Goal: Complete application form: Complete application form

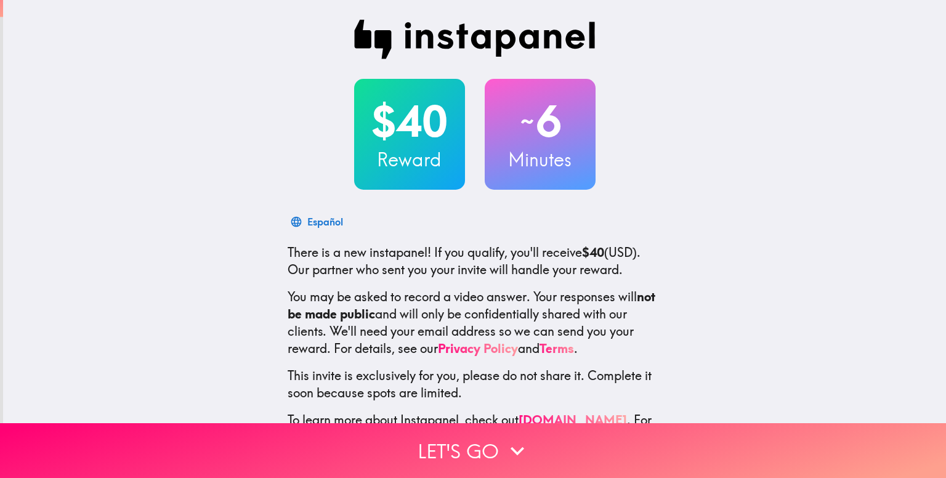
scroll to position [52, 0]
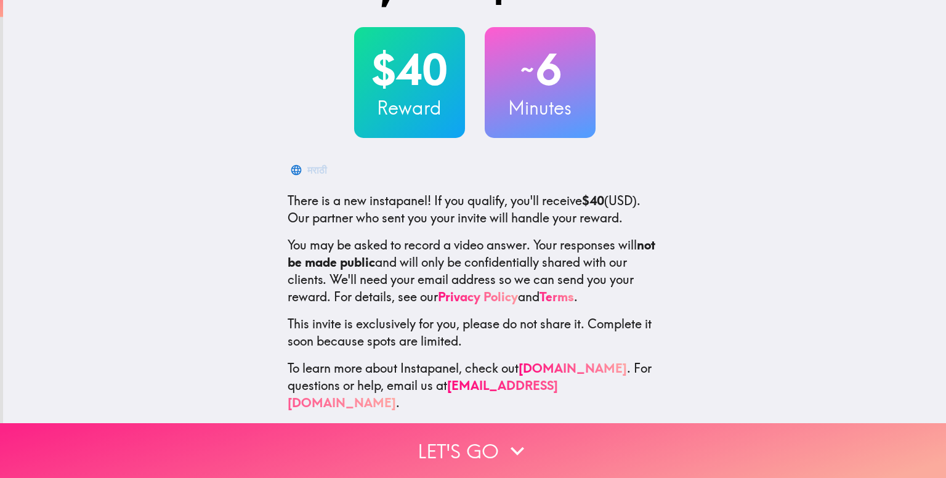
click at [515, 437] on icon "button" at bounding box center [517, 450] width 27 height 27
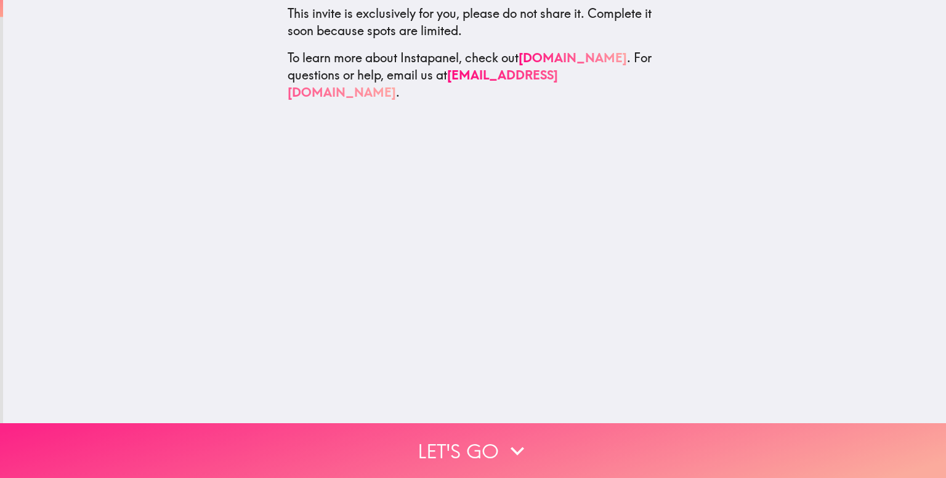
scroll to position [0, 0]
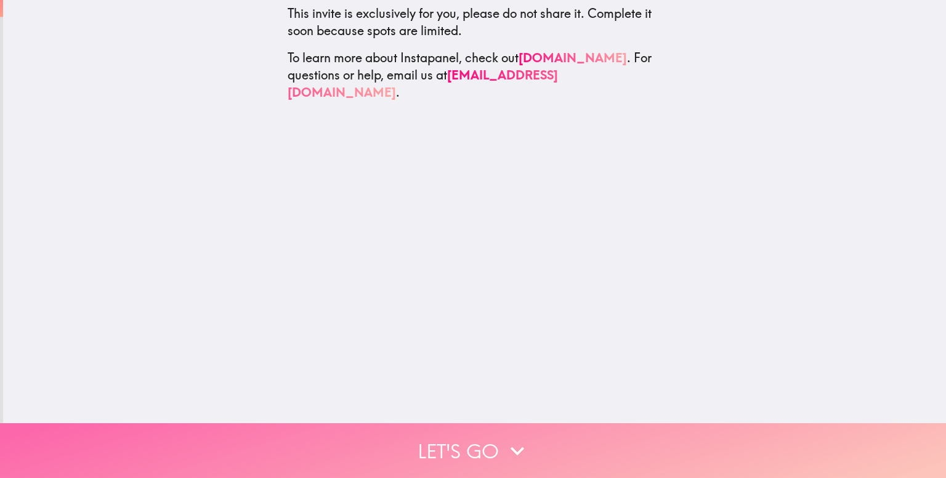
click at [503, 439] on button "Let's go" at bounding box center [473, 450] width 946 height 55
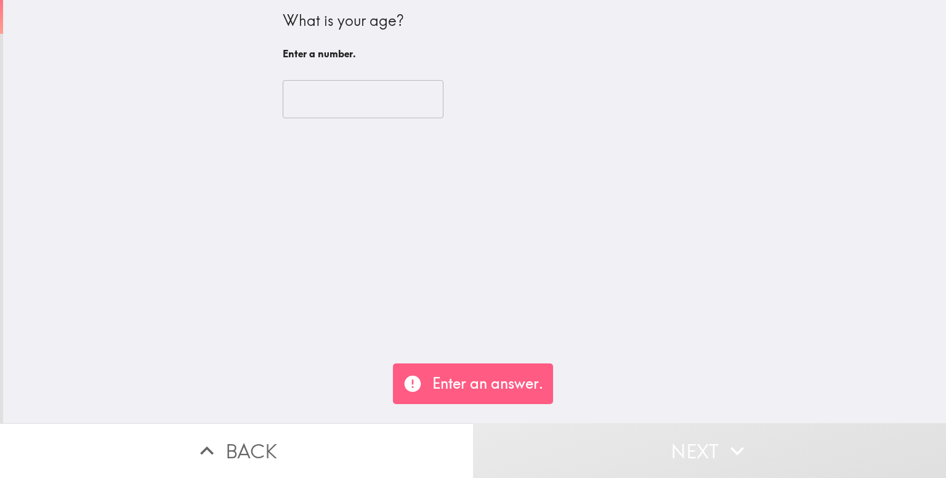
click at [318, 89] on input "number" at bounding box center [363, 99] width 161 height 38
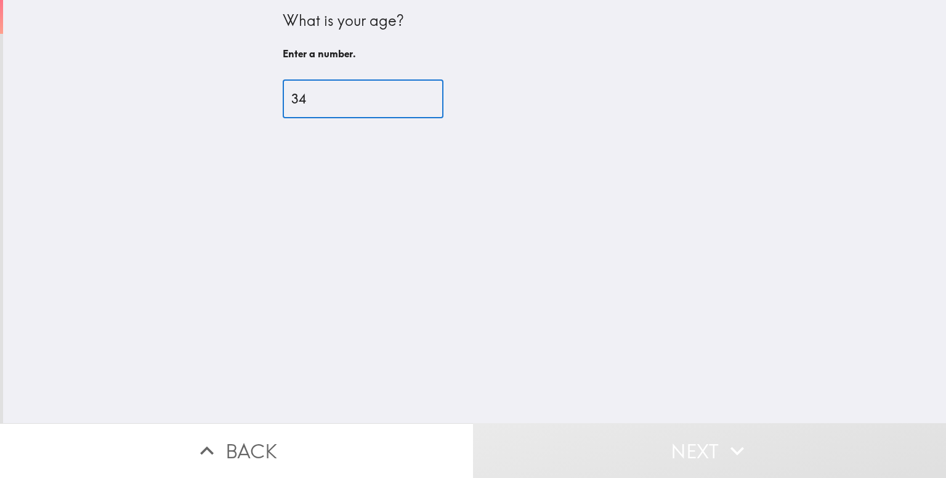
click at [306, 95] on input "34" at bounding box center [363, 99] width 161 height 38
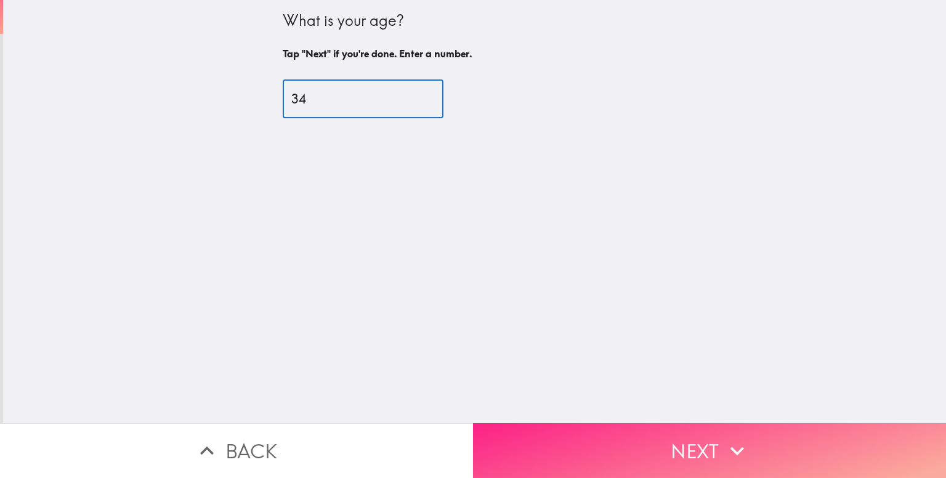
type input "34"
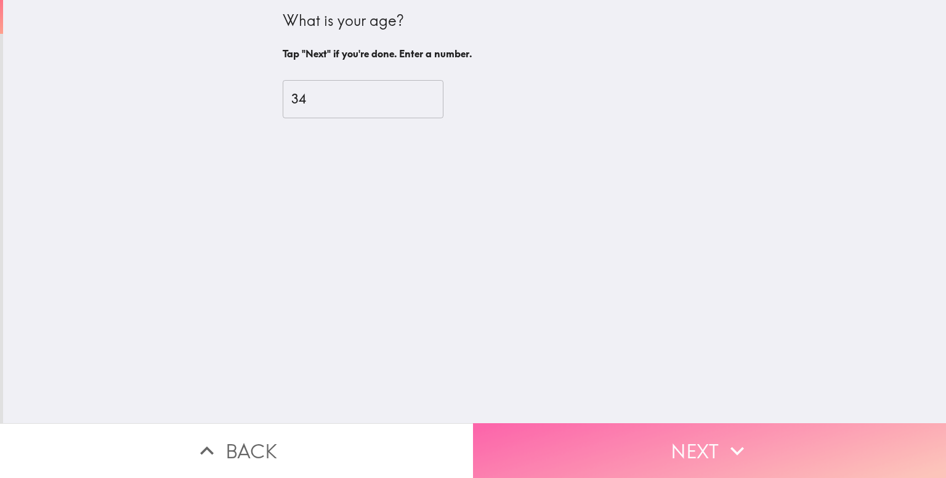
click at [730, 425] on button "Next" at bounding box center [709, 450] width 473 height 55
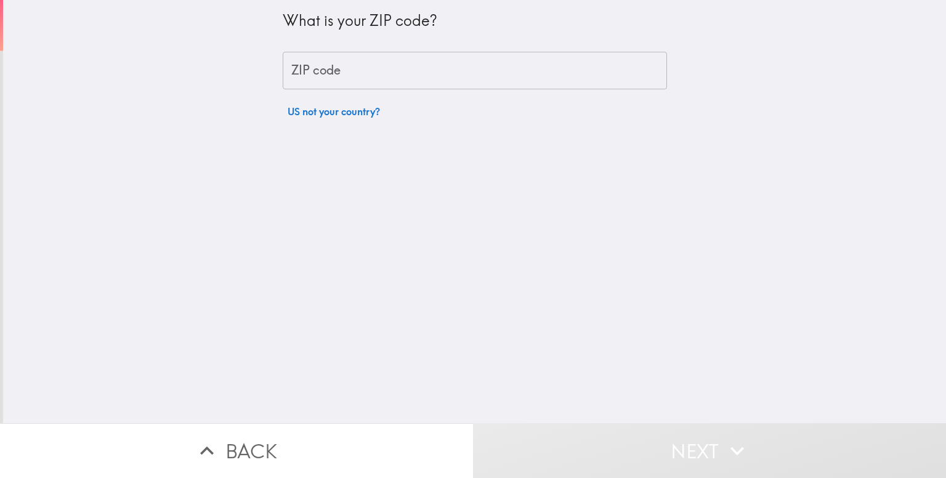
click at [373, 54] on input "ZIP code" at bounding box center [475, 71] width 384 height 38
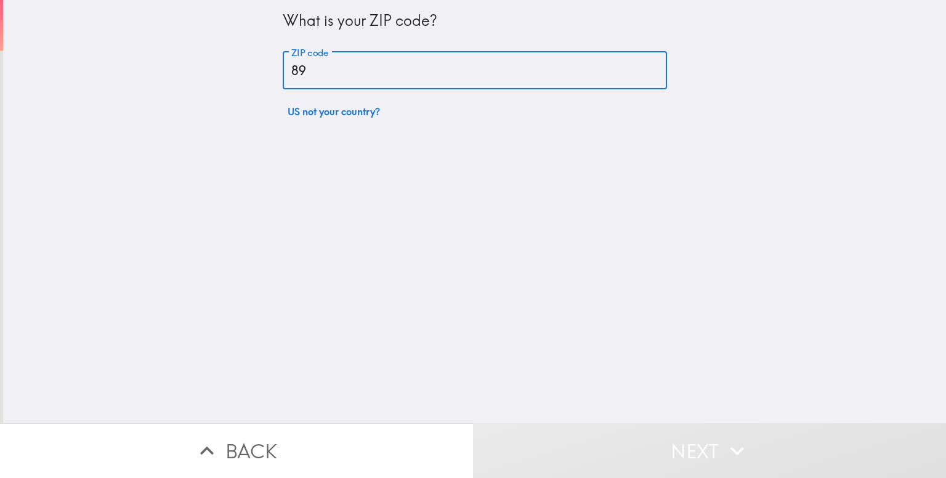
type input "8"
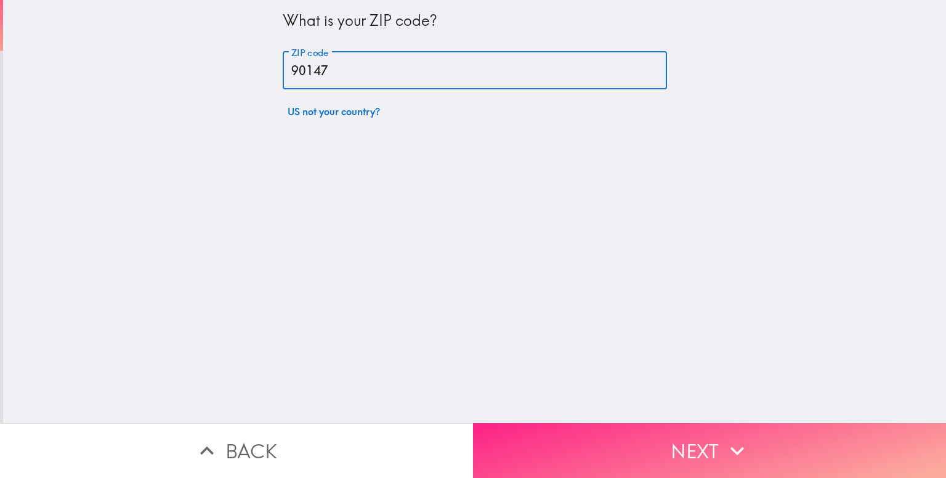
type input "90147"
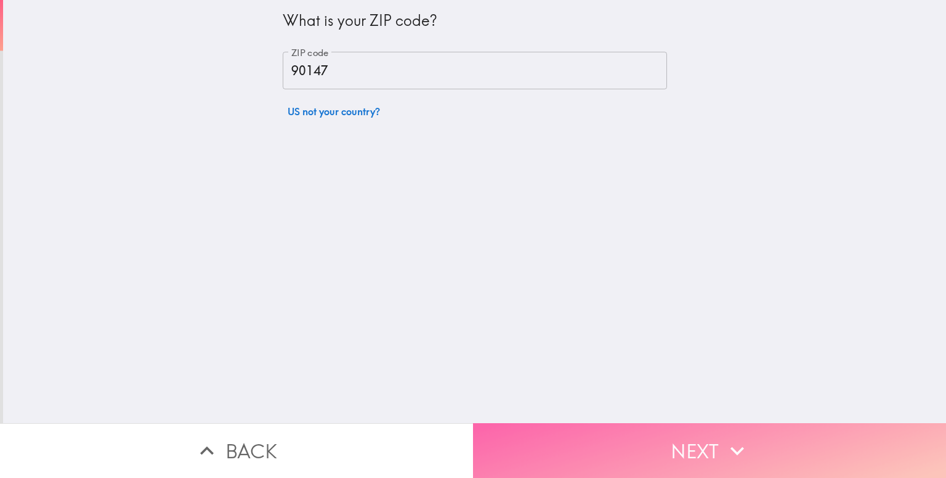
click at [734, 437] on icon "button" at bounding box center [737, 450] width 27 height 27
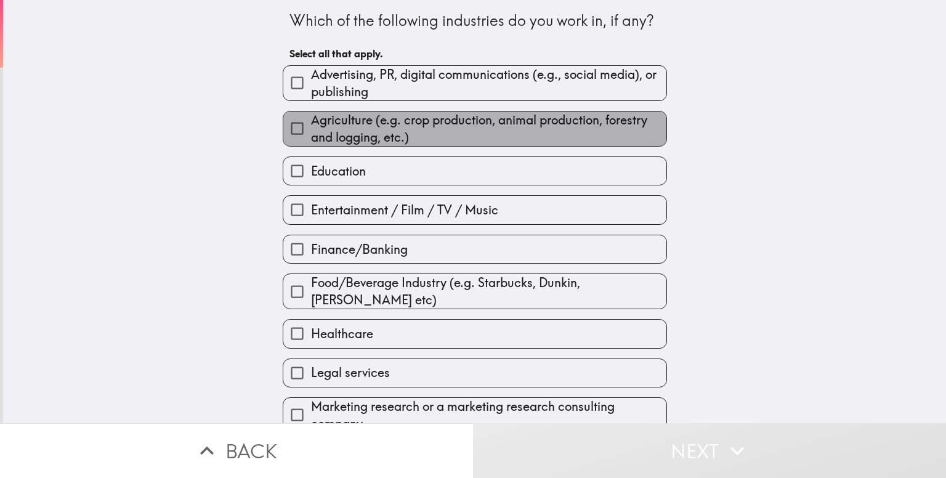
click at [410, 128] on span "Agriculture (e.g. crop production, animal production, forestry and logging, etc…" at bounding box center [489, 129] width 356 height 35
click at [311, 128] on input "Agriculture (e.g. crop production, animal production, forestry and logging, etc…" at bounding box center [297, 129] width 28 height 28
click at [292, 128] on input "Agriculture (e.g. crop production, animal production, forestry and logging, etc…" at bounding box center [297, 129] width 28 height 28
click at [289, 128] on input "Agriculture (e.g. crop production, animal production, forestry and logging, etc…" at bounding box center [297, 129] width 28 height 28
checkbox input "true"
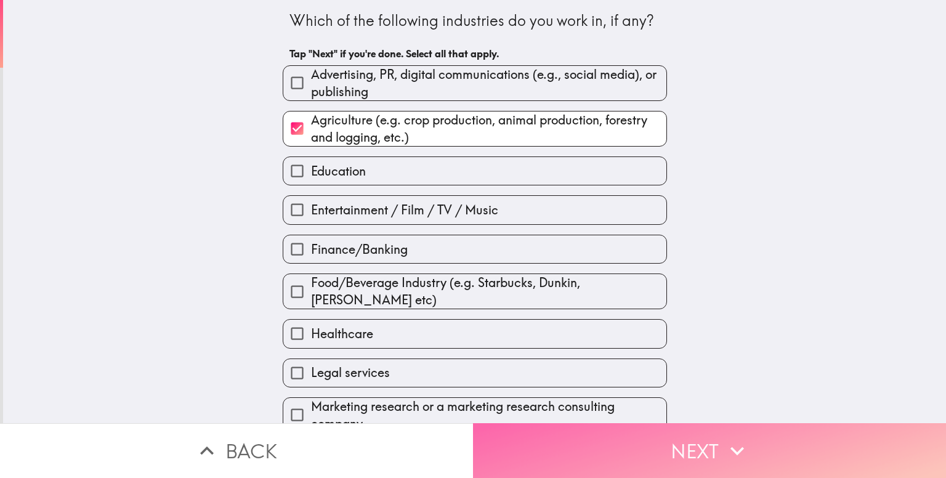
click at [680, 450] on button "Next" at bounding box center [709, 450] width 473 height 55
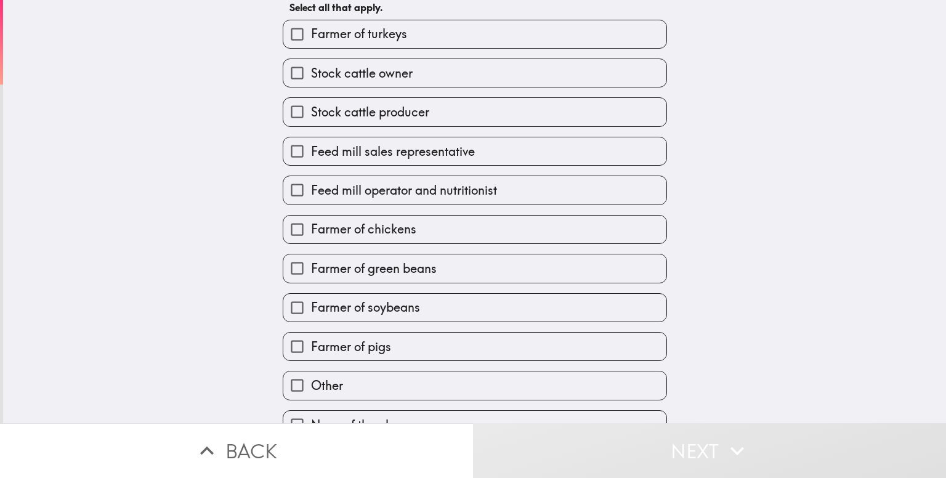
scroll to position [69, 0]
click at [379, 59] on label "Stock cattle owner" at bounding box center [474, 71] width 383 height 28
click at [311, 59] on input "Stock cattle owner" at bounding box center [297, 71] width 28 height 28
checkbox input "true"
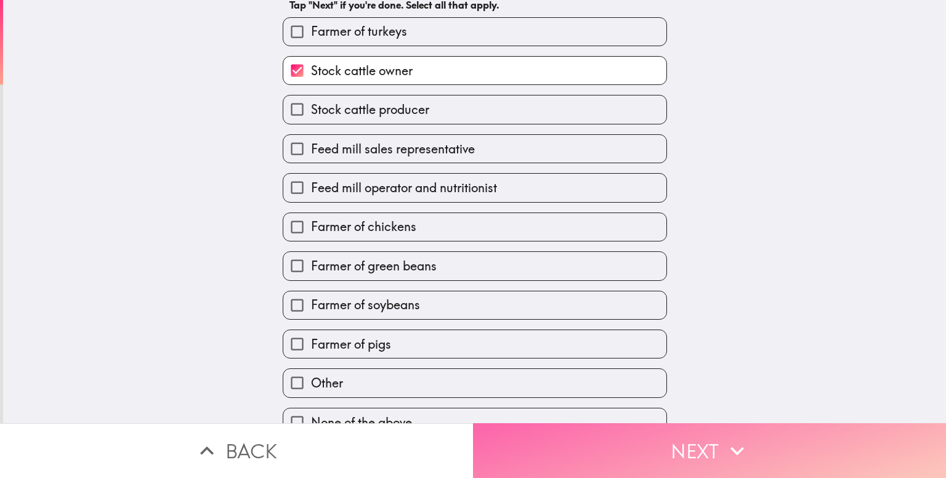
click at [712, 434] on button "Next" at bounding box center [709, 450] width 473 height 55
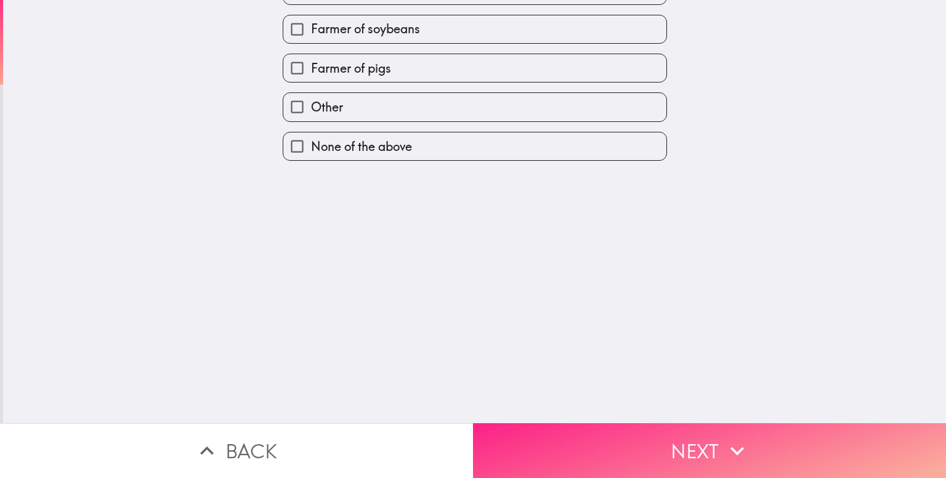
scroll to position [0, 0]
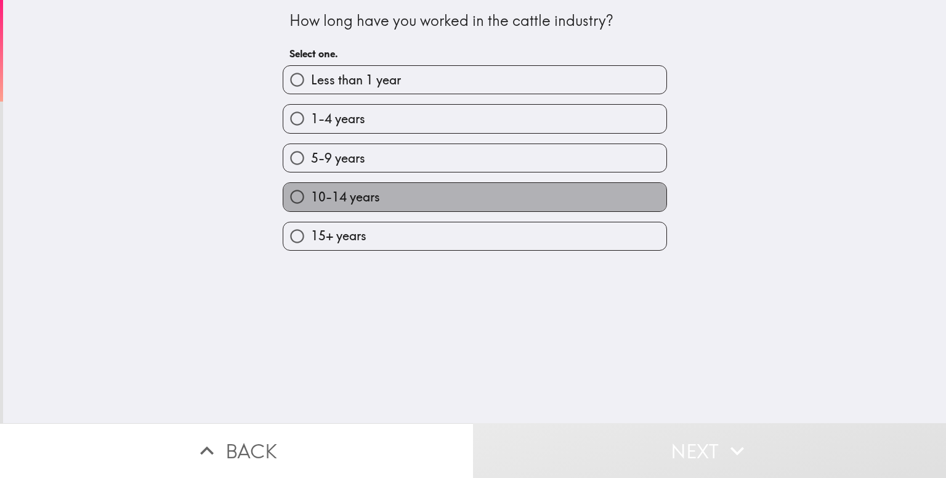
click at [381, 189] on label "10-14 years" at bounding box center [474, 197] width 383 height 28
click at [311, 189] on input "10-14 years" at bounding box center [297, 197] width 28 height 28
radio input "true"
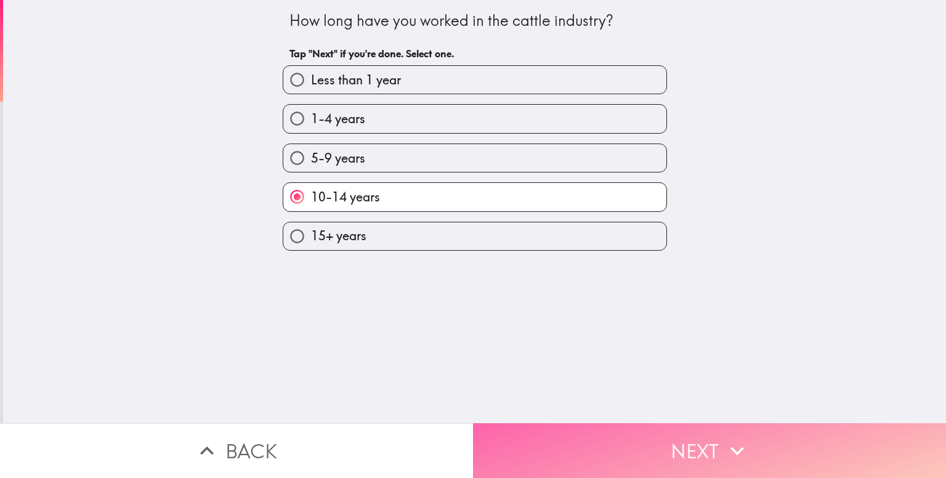
click at [673, 444] on button "Next" at bounding box center [709, 450] width 473 height 55
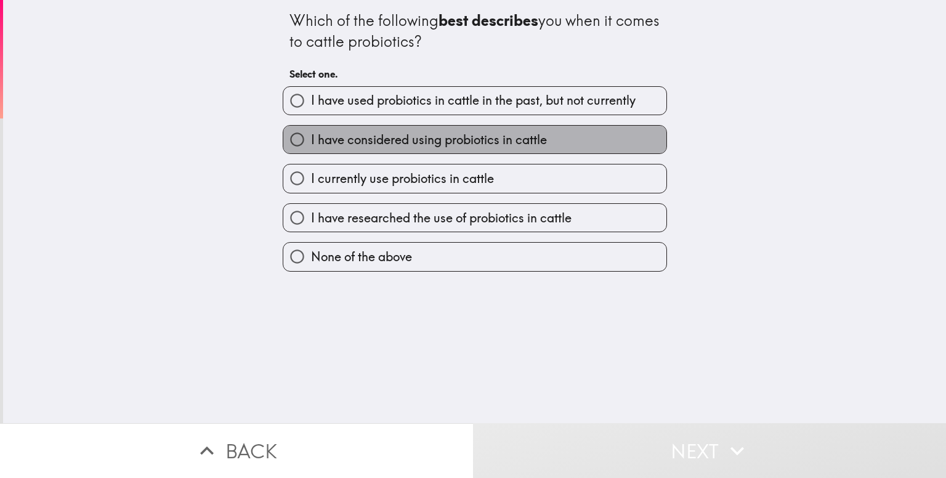
click at [479, 140] on span "I have considered using probiotics in cattle" at bounding box center [429, 139] width 236 height 17
click at [311, 140] on input "I have considered using probiotics in cattle" at bounding box center [297, 140] width 28 height 28
radio input "true"
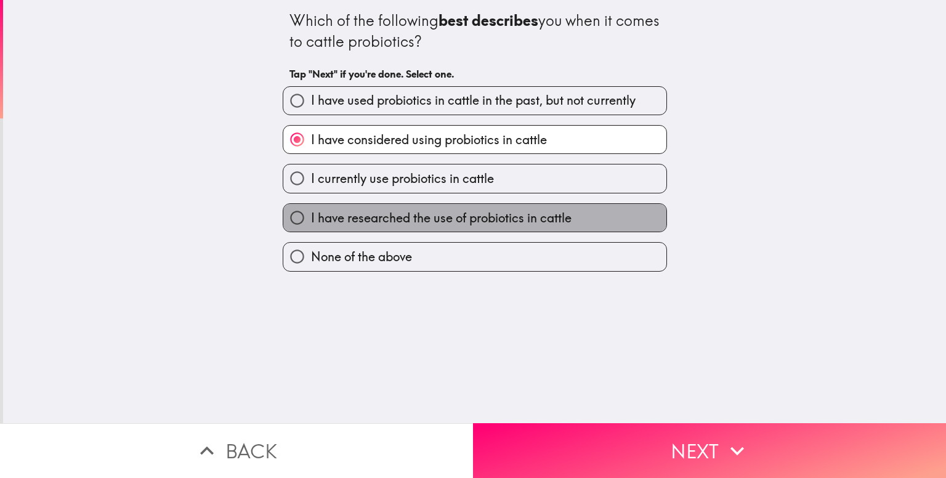
click at [478, 224] on span "I have researched the use of probiotics in cattle" at bounding box center [441, 218] width 261 height 17
click at [311, 224] on input "I have researched the use of probiotics in cattle" at bounding box center [297, 218] width 28 height 28
radio input "true"
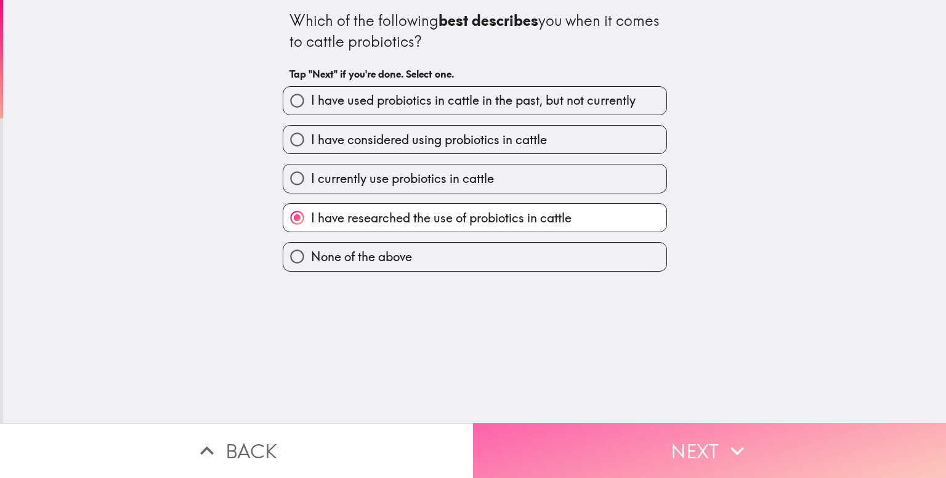
click at [708, 441] on button "Next" at bounding box center [709, 450] width 473 height 55
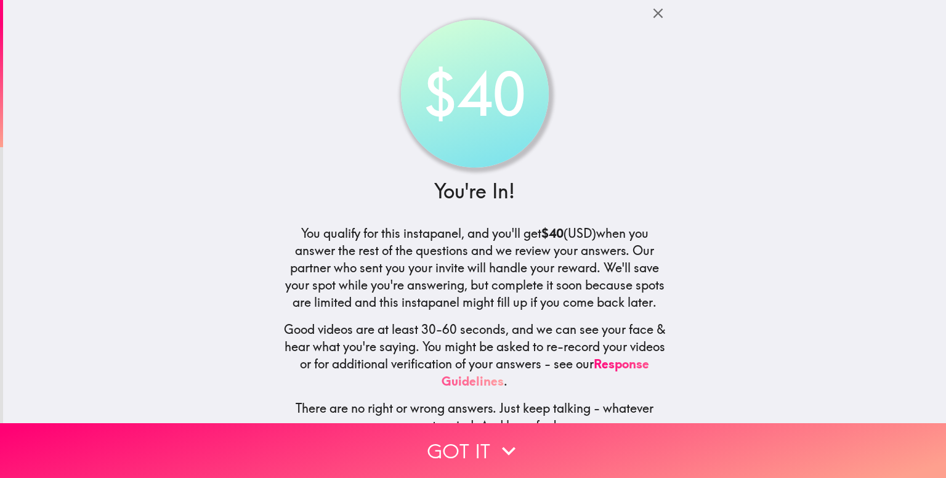
scroll to position [30, 0]
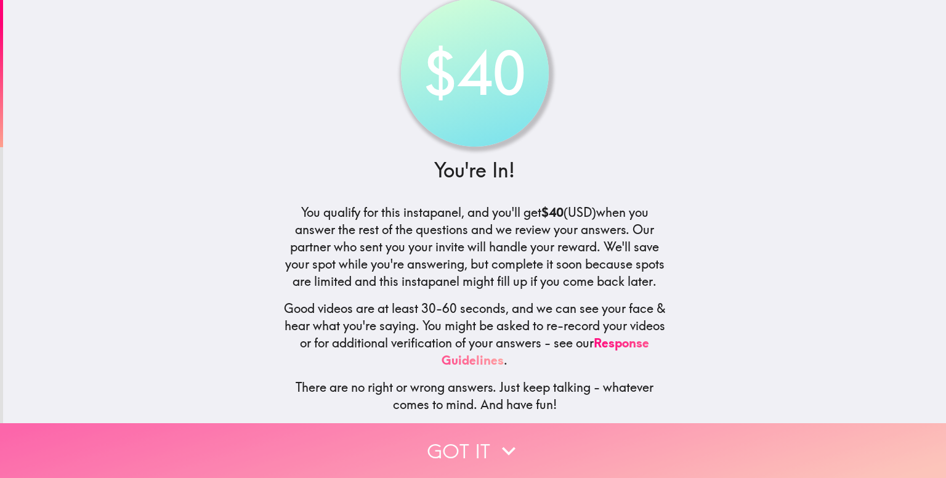
click at [495, 437] on icon "button" at bounding box center [508, 450] width 27 height 27
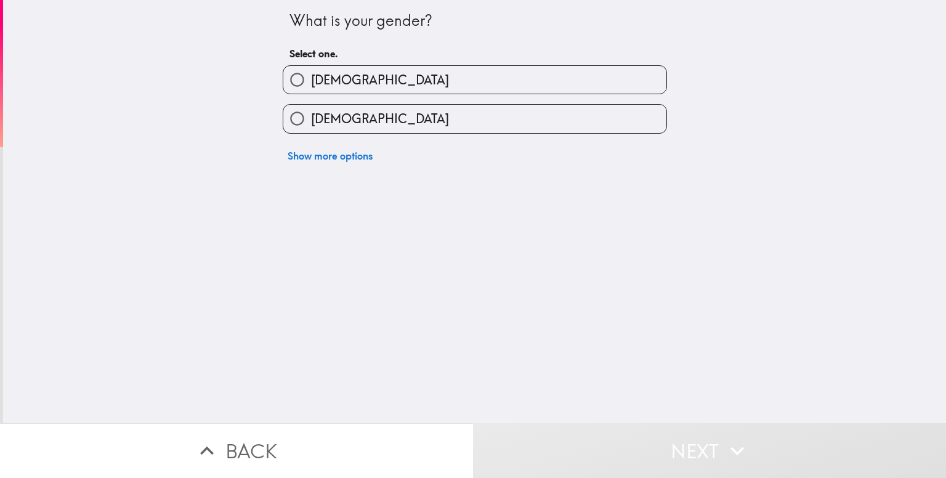
scroll to position [0, 0]
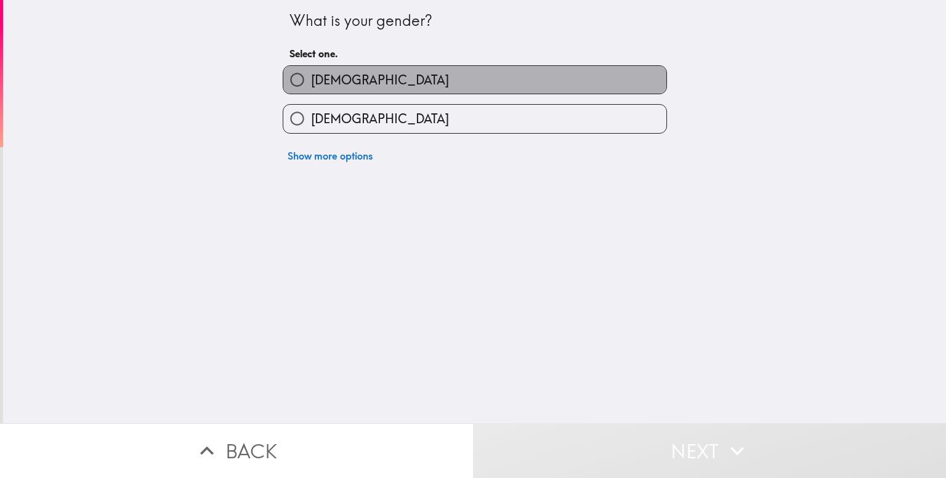
click at [394, 70] on label "[DEMOGRAPHIC_DATA]" at bounding box center [474, 80] width 383 height 28
click at [311, 70] on input "[DEMOGRAPHIC_DATA]" at bounding box center [297, 80] width 28 height 28
radio input "true"
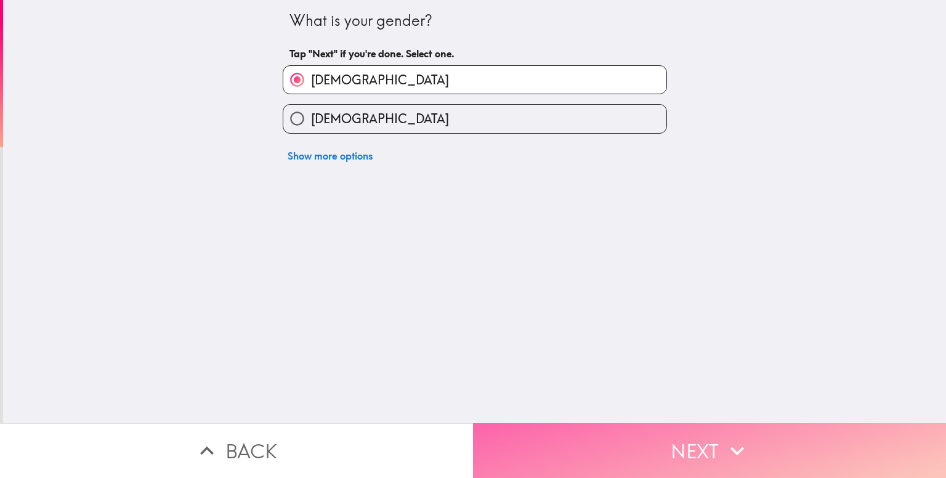
click at [724, 439] on icon "button" at bounding box center [737, 450] width 27 height 27
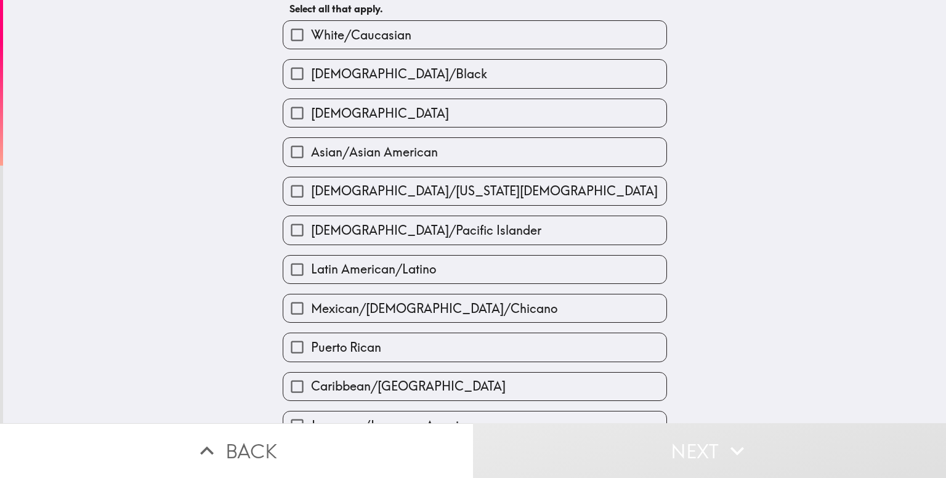
scroll to position [44, 0]
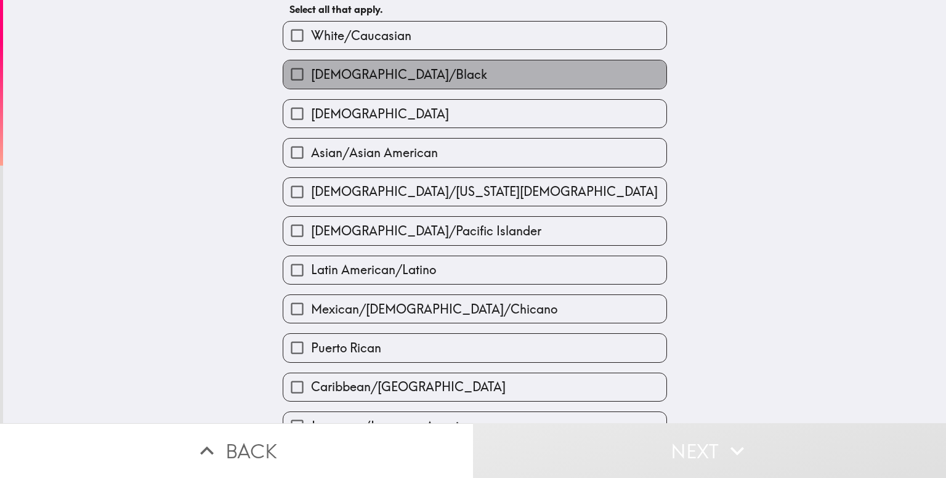
click at [409, 62] on label "[DEMOGRAPHIC_DATA]/Black" at bounding box center [474, 74] width 383 height 28
click at [311, 62] on input "[DEMOGRAPHIC_DATA]/Black" at bounding box center [297, 74] width 28 height 28
checkbox input "true"
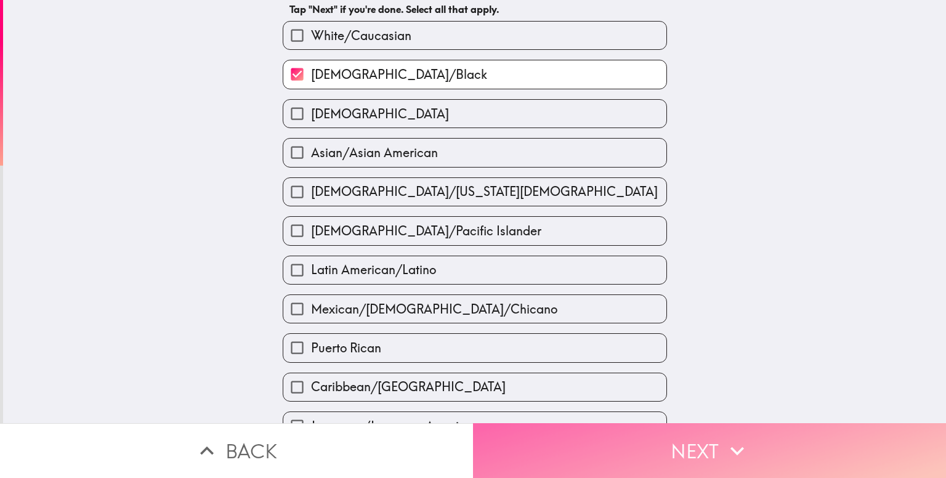
click at [709, 452] on button "Next" at bounding box center [709, 450] width 473 height 55
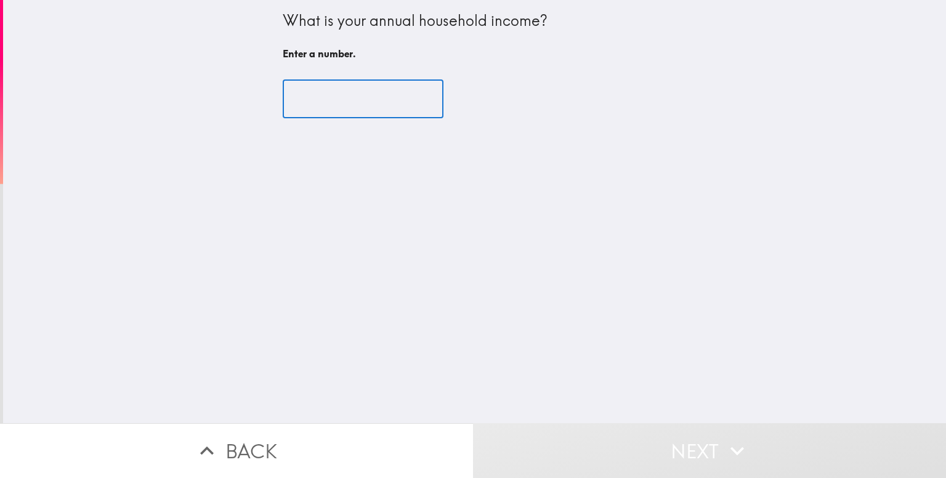
click at [341, 94] on input "number" at bounding box center [363, 99] width 161 height 38
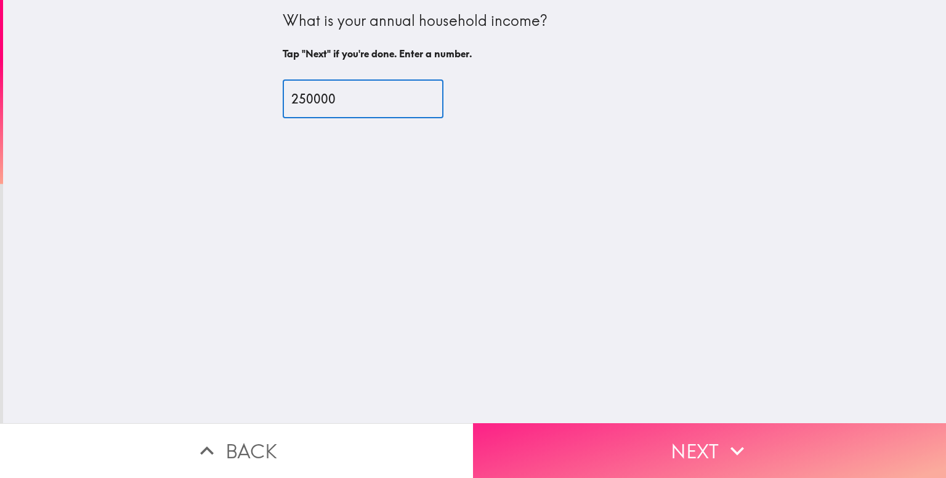
type input "250000"
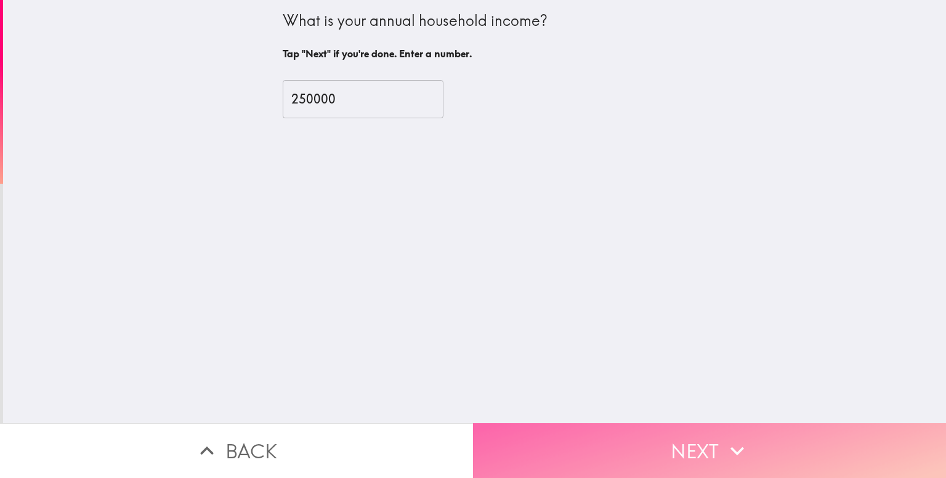
click at [669, 427] on button "Next" at bounding box center [709, 450] width 473 height 55
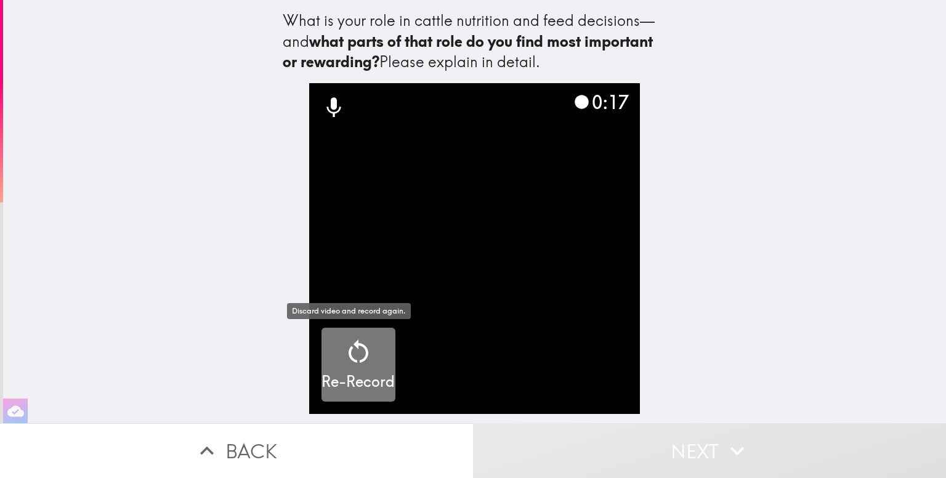
click at [348, 357] on icon "button" at bounding box center [359, 352] width 30 height 30
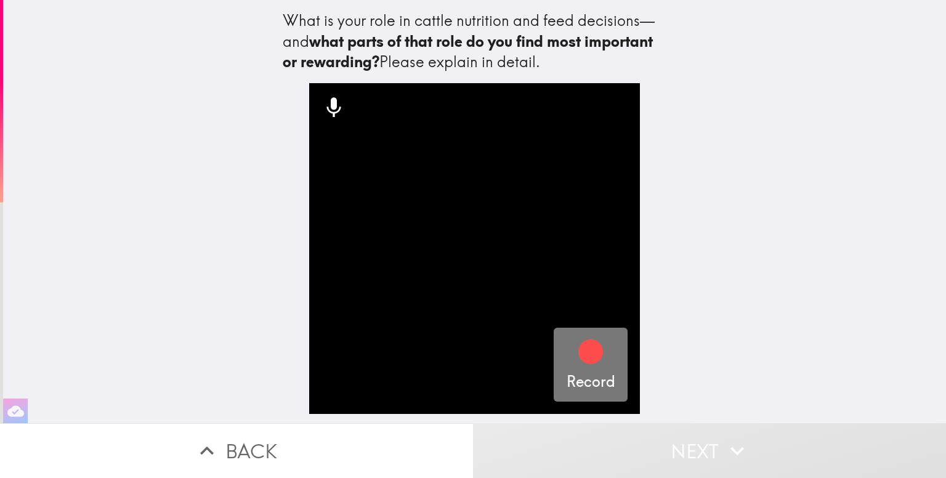
click at [579, 346] on icon "button" at bounding box center [591, 352] width 25 height 25
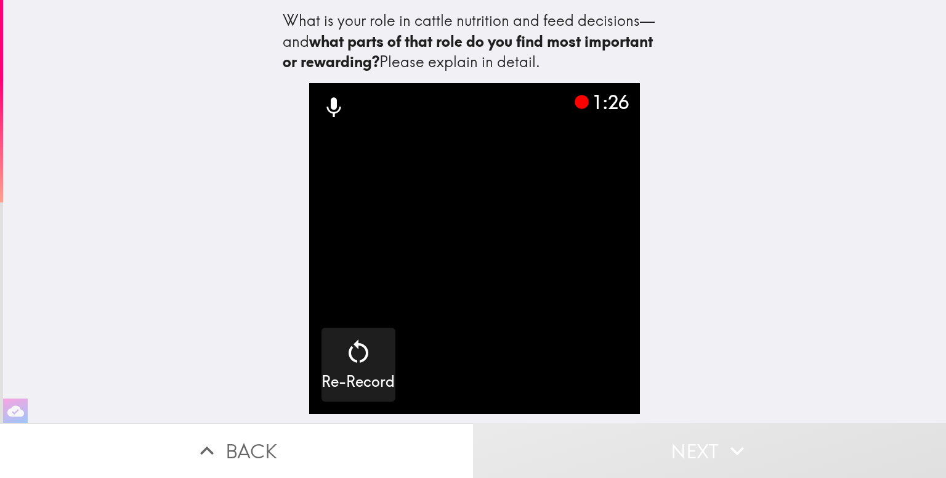
click at [484, 240] on video "button" at bounding box center [474, 248] width 331 height 331
click at [458, 261] on video "button" at bounding box center [474, 248] width 331 height 331
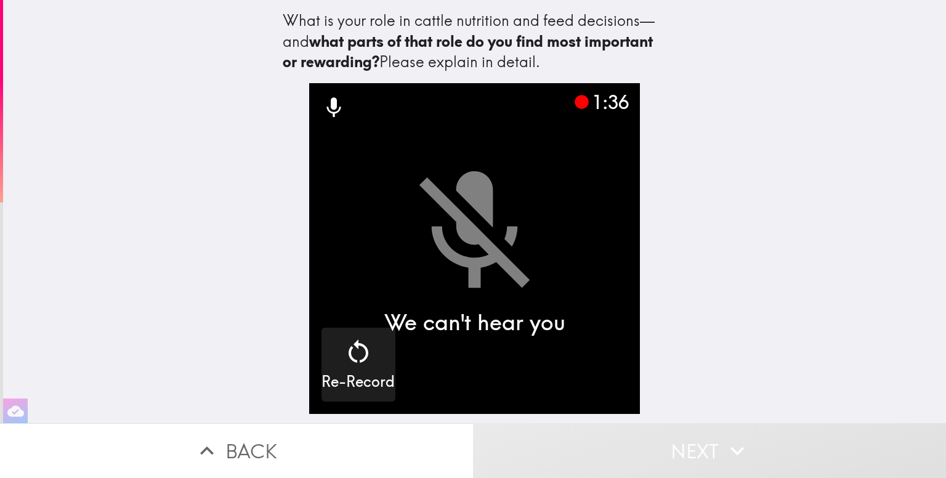
click at [458, 261] on video "button" at bounding box center [474, 248] width 331 height 331
click at [503, 252] on video "button" at bounding box center [474, 248] width 331 height 331
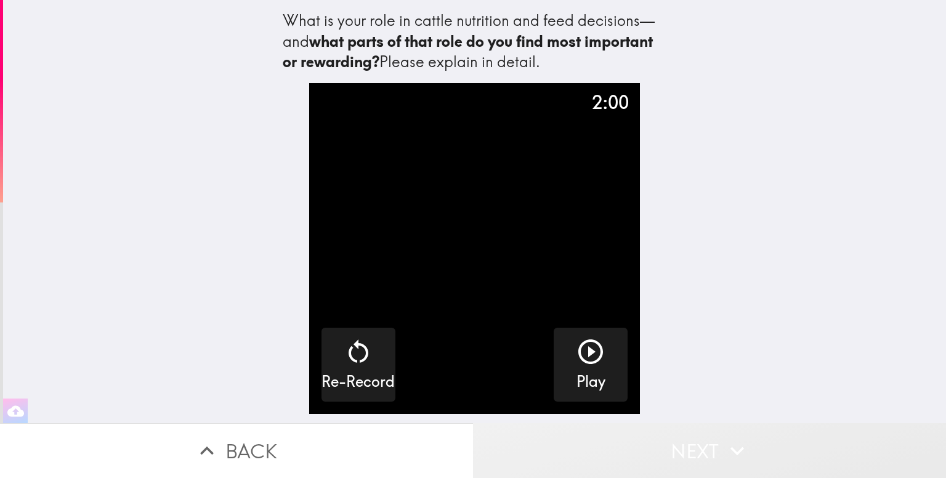
click at [675, 438] on button "Next" at bounding box center [709, 450] width 473 height 55
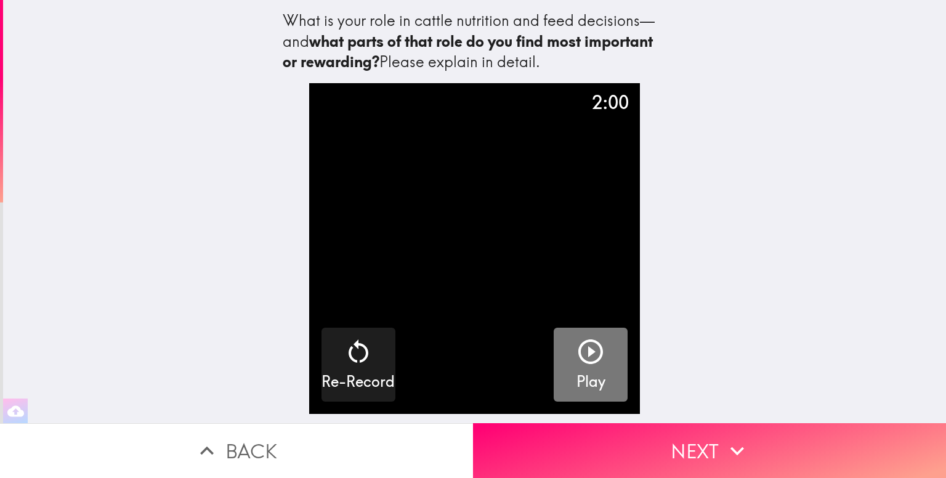
click at [580, 349] on icon "button" at bounding box center [591, 352] width 25 height 25
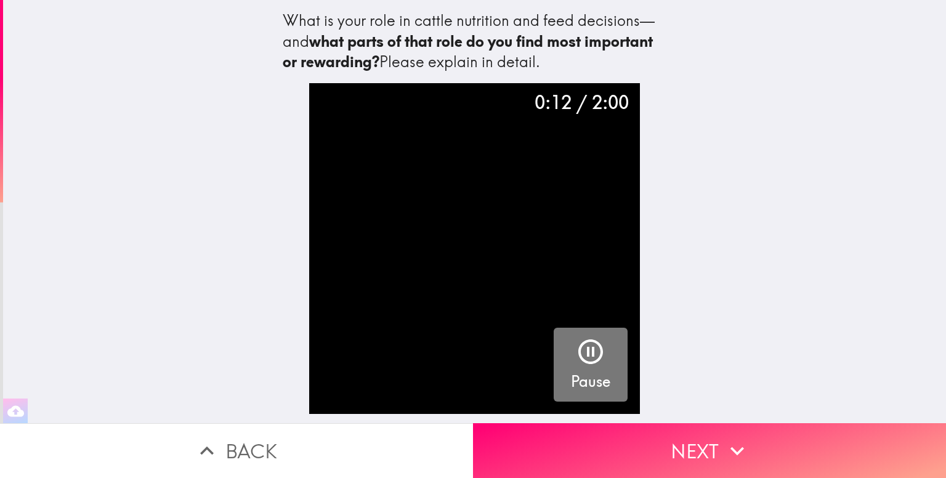
click at [577, 348] on icon "button" at bounding box center [591, 352] width 30 height 30
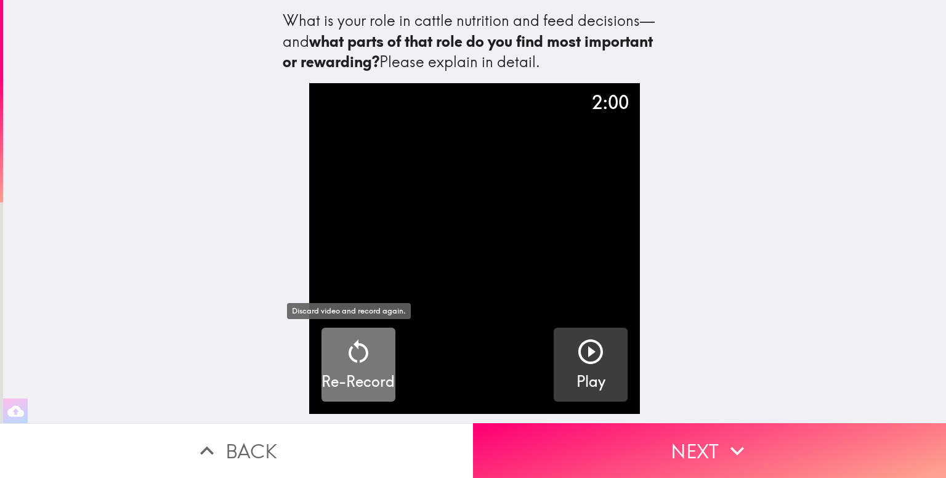
click at [351, 359] on icon "button" at bounding box center [359, 352] width 30 height 30
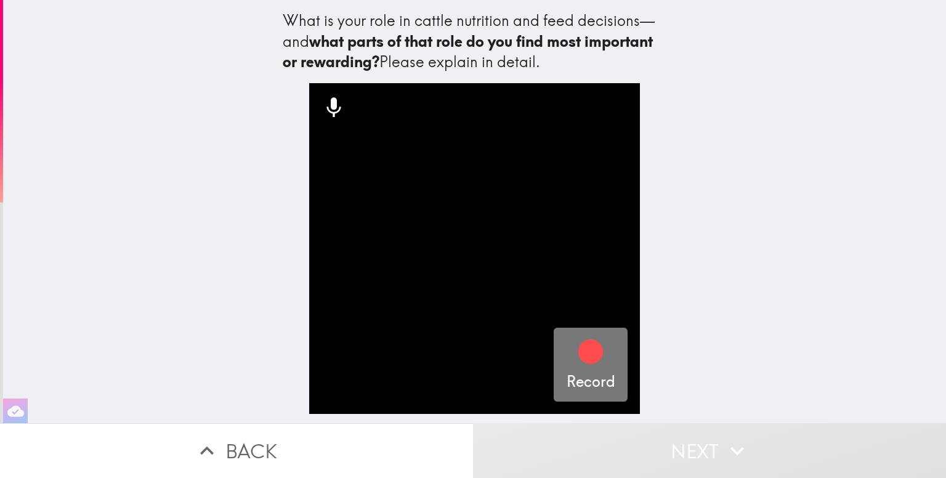
click at [579, 352] on icon "button" at bounding box center [591, 352] width 25 height 25
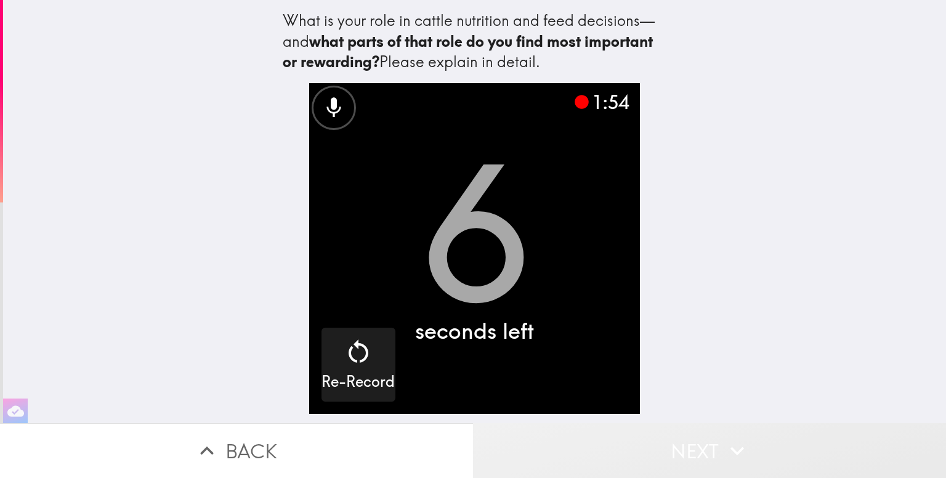
click at [649, 450] on button "Next" at bounding box center [709, 450] width 473 height 55
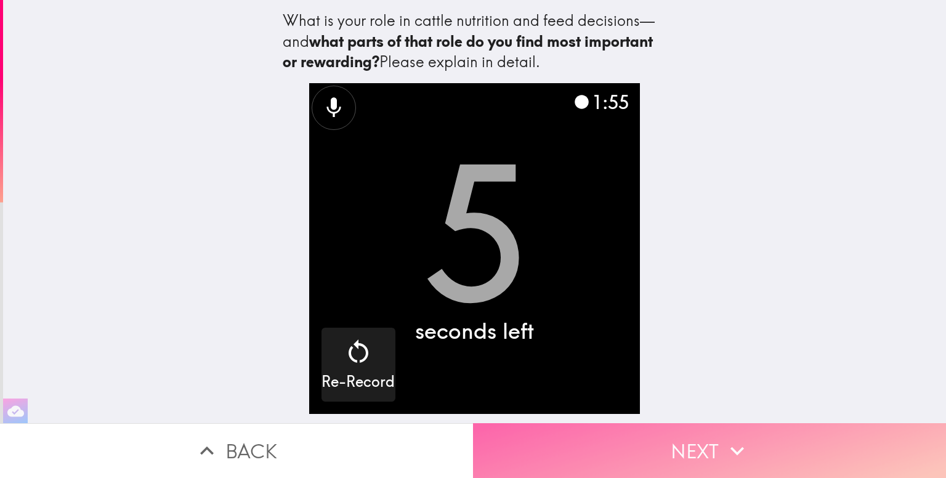
click at [649, 450] on button "Next" at bounding box center [709, 450] width 473 height 55
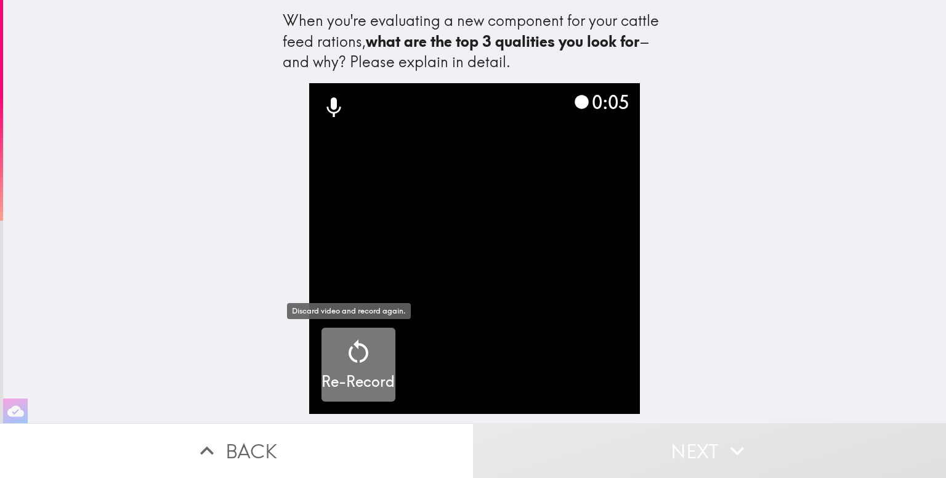
click at [348, 370] on div "button" at bounding box center [359, 354] width 30 height 35
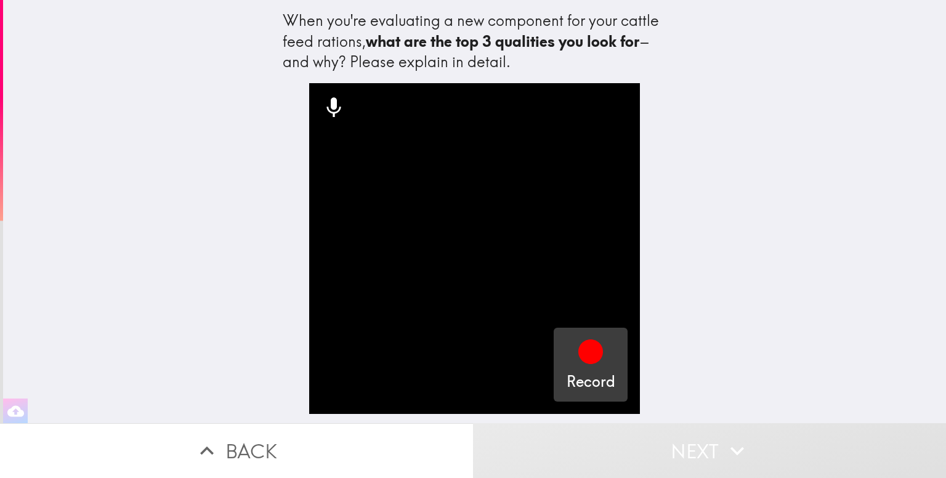
click at [579, 352] on icon "button" at bounding box center [591, 352] width 25 height 25
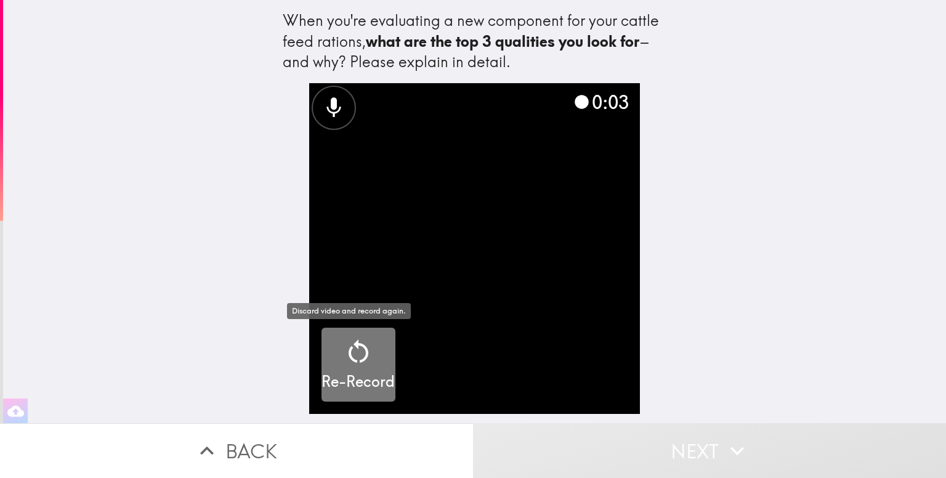
click at [376, 368] on div "Re-Record" at bounding box center [358, 364] width 73 height 55
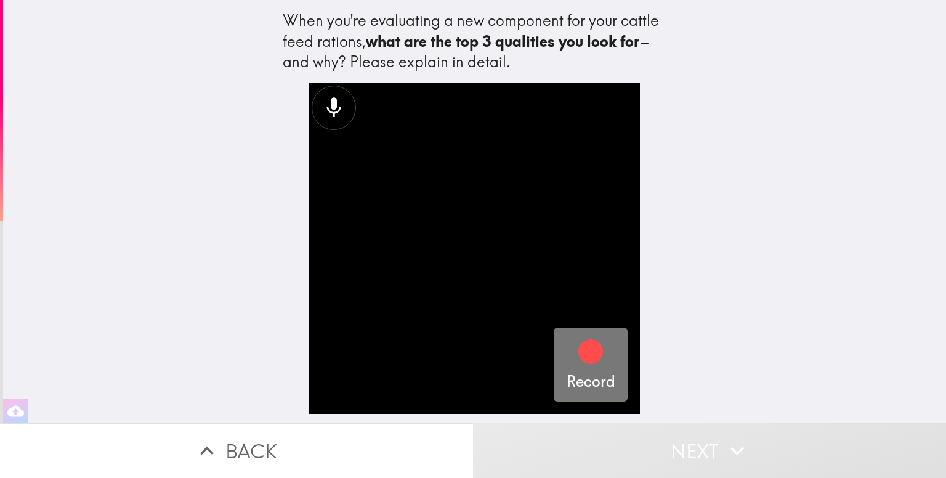
click at [580, 372] on h5 "Record" at bounding box center [591, 382] width 49 height 21
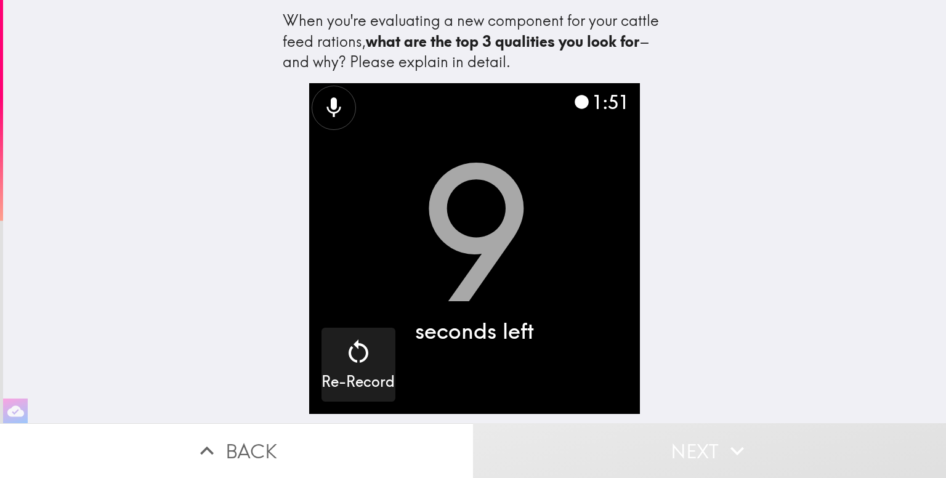
click at [717, 436] on button "Next" at bounding box center [709, 450] width 473 height 55
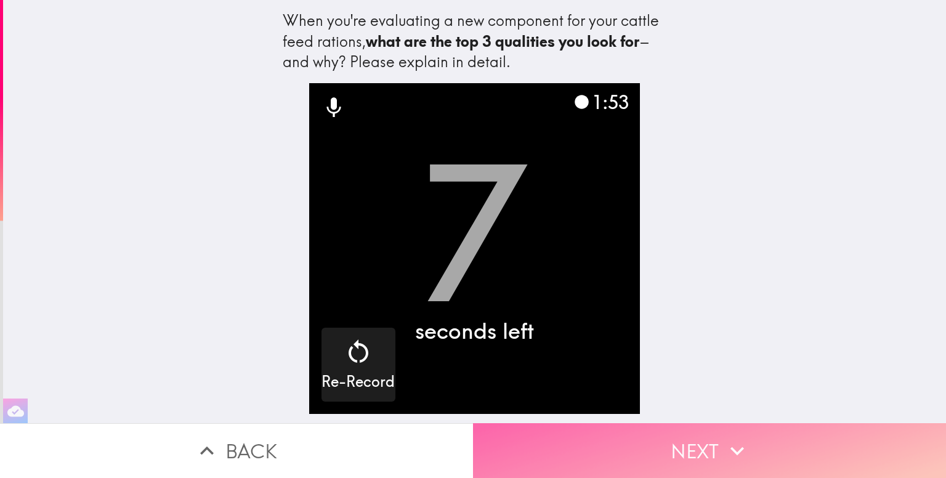
click at [700, 442] on button "Next" at bounding box center [709, 450] width 473 height 55
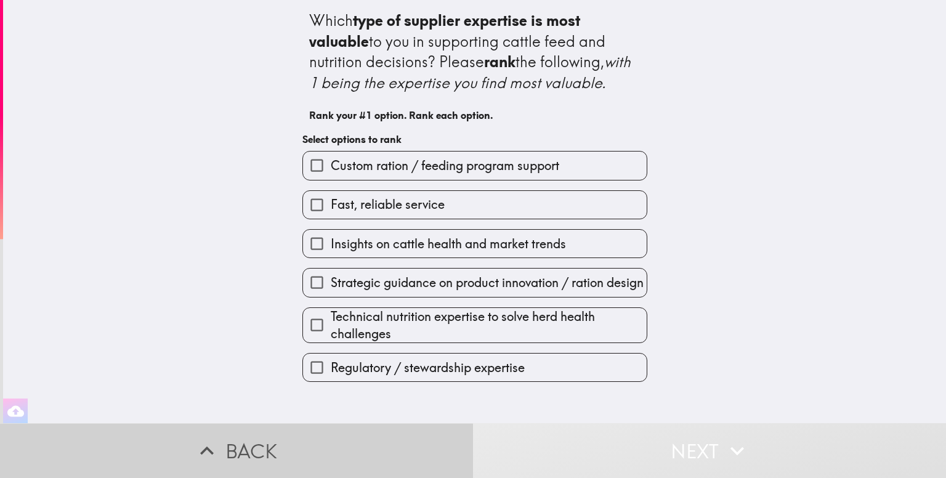
click at [264, 454] on button "Back" at bounding box center [236, 450] width 473 height 55
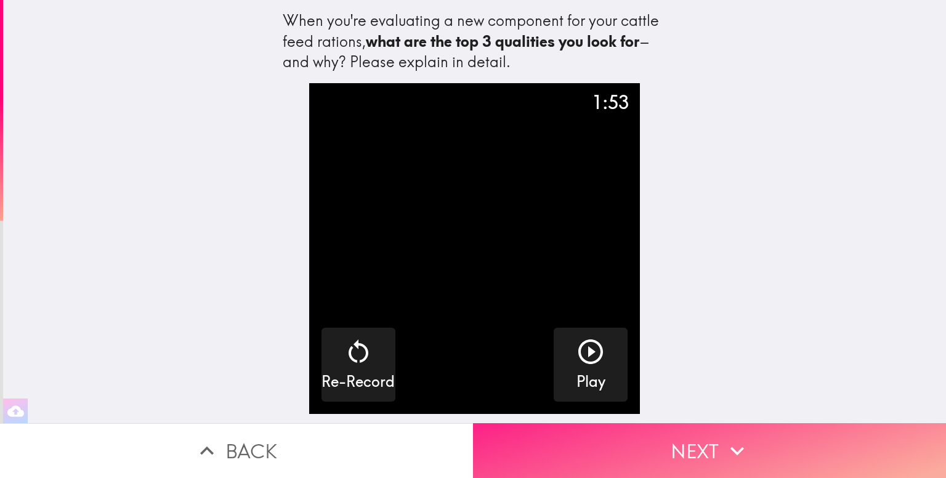
click at [654, 431] on button "Next" at bounding box center [709, 450] width 473 height 55
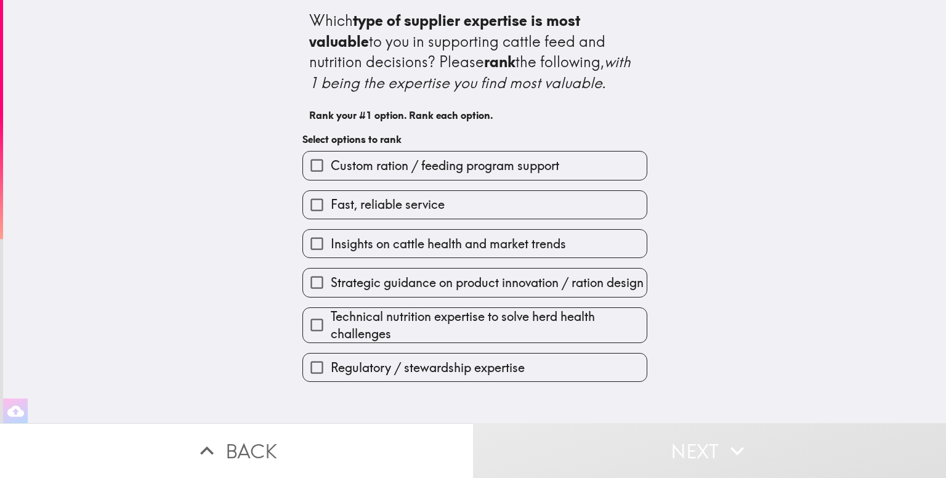
drag, startPoint x: 416, startPoint y: 201, endPoint x: 430, endPoint y: 163, distance: 40.2
click at [430, 163] on div "Custom ration / feeding program support Fast, reliable service Insights on catt…" at bounding box center [470, 261] width 355 height 241
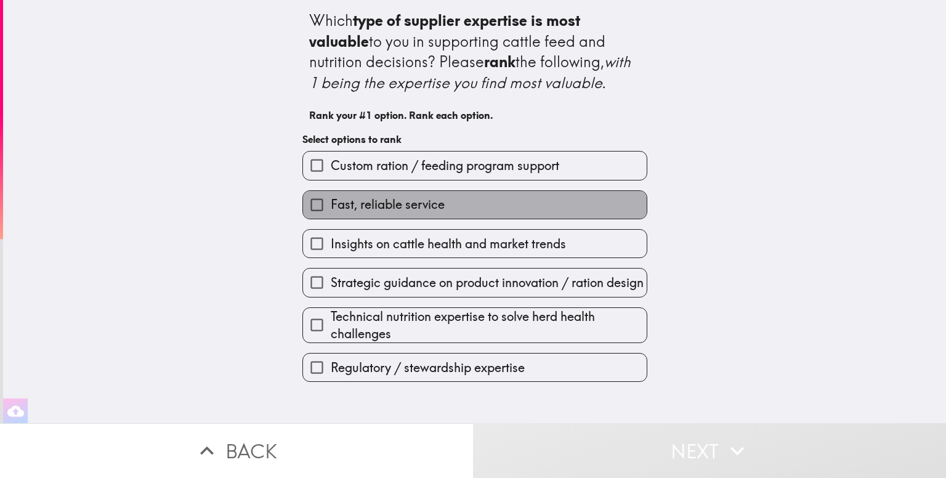
drag, startPoint x: 467, startPoint y: 202, endPoint x: 468, endPoint y: 196, distance: 6.2
click at [468, 196] on label "Fast, reliable service" at bounding box center [475, 205] width 344 height 28
click at [331, 196] on input "Fast, reliable service" at bounding box center [317, 205] width 28 height 28
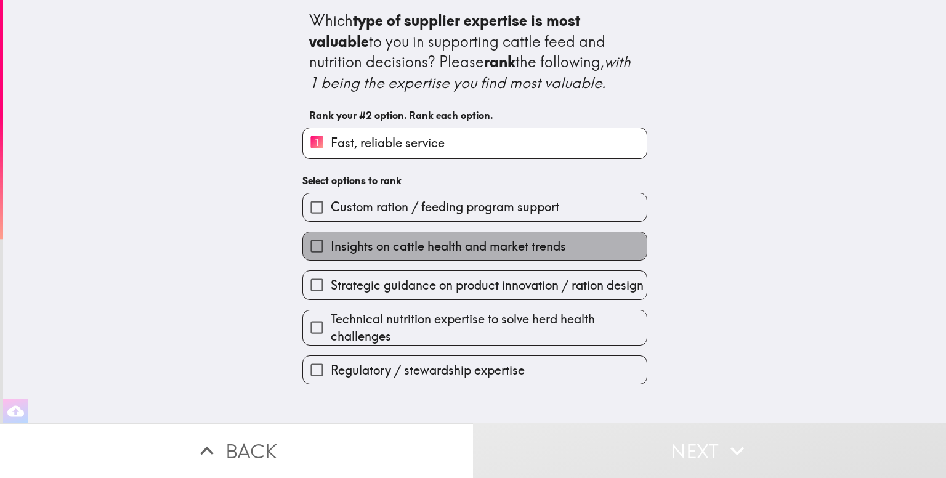
click at [468, 251] on span "Insights on cattle health and market trends" at bounding box center [448, 246] width 235 height 17
click at [331, 251] on input "Insights on cattle health and market trends" at bounding box center [317, 246] width 28 height 28
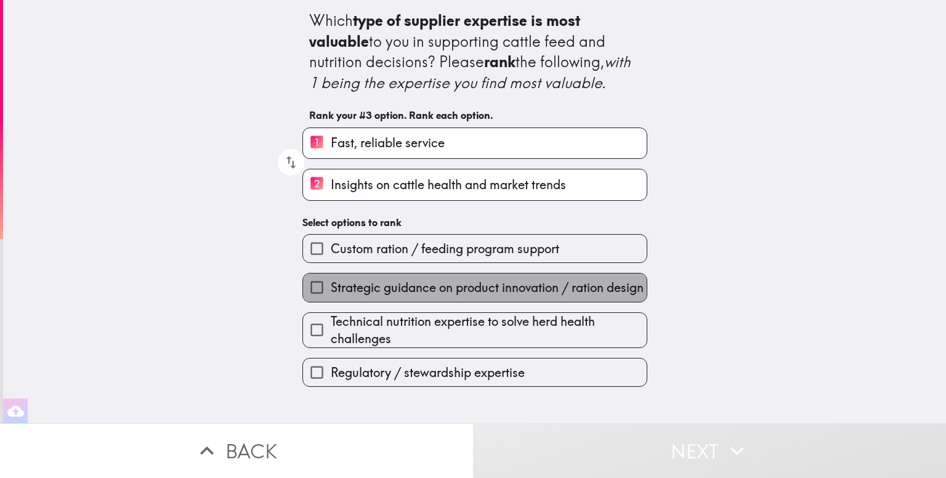
click at [437, 296] on span "Strategic guidance on product innovation / ration design" at bounding box center [487, 287] width 313 height 17
click at [331, 296] on input "Strategic guidance on product innovation / ration design" at bounding box center [317, 288] width 28 height 28
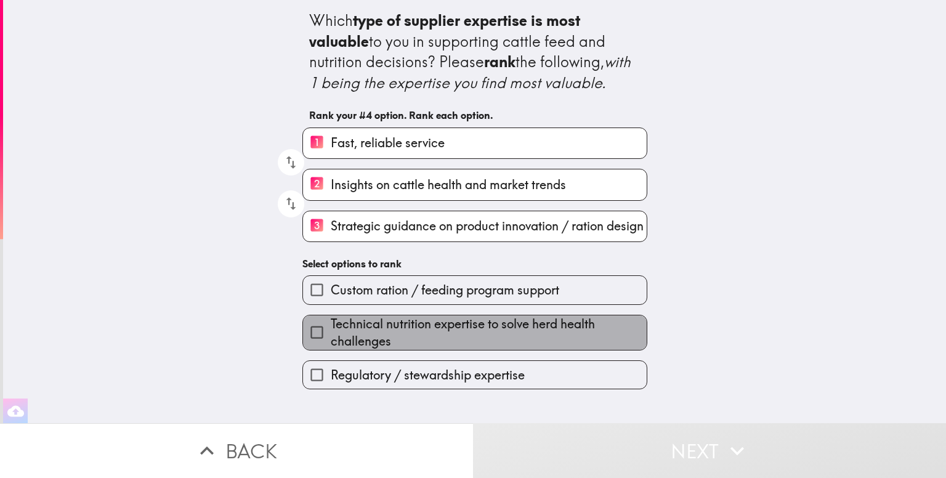
click at [449, 327] on span "Technical nutrition expertise to solve herd health challenges" at bounding box center [489, 332] width 316 height 35
click at [331, 327] on input "Technical nutrition expertise to solve herd health challenges" at bounding box center [317, 333] width 28 height 28
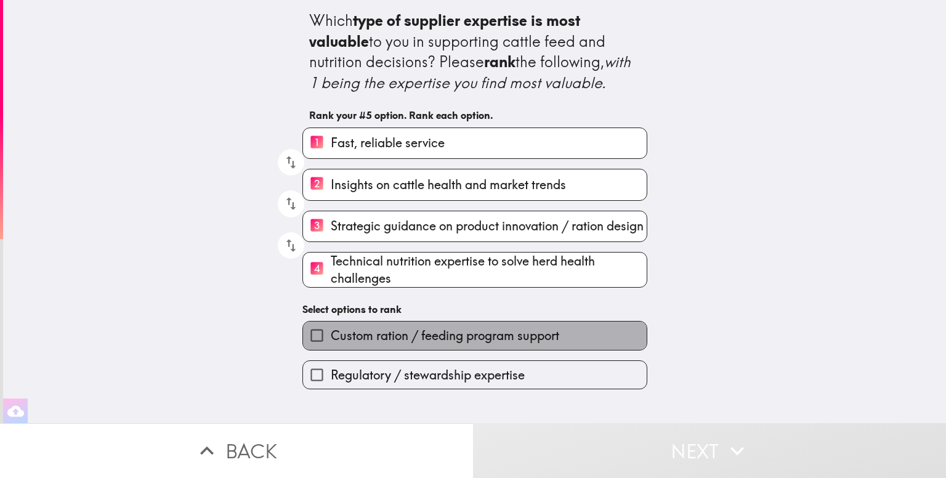
click at [461, 339] on span "Custom ration / feeding program support" at bounding box center [445, 335] width 229 height 17
click at [331, 339] on input "Custom ration / feeding program support" at bounding box center [317, 336] width 28 height 28
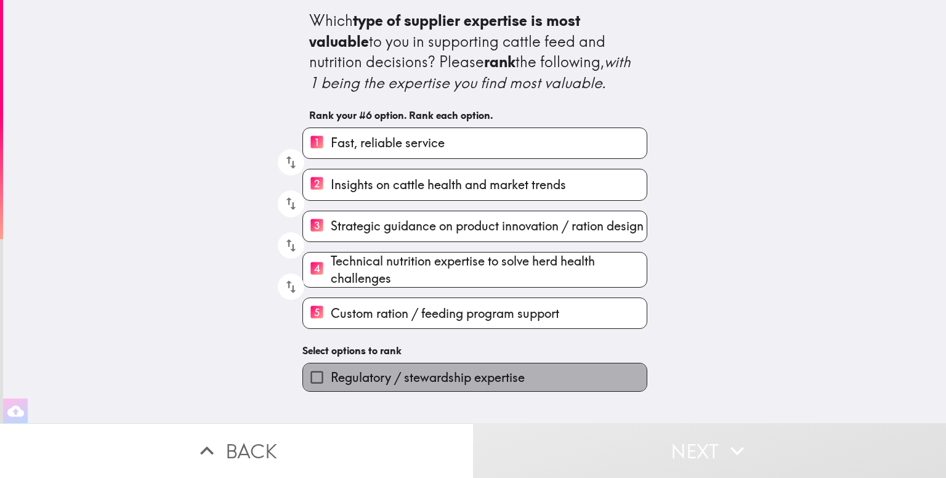
click at [455, 376] on span "Regulatory / stewardship expertise" at bounding box center [428, 377] width 194 height 17
click at [331, 376] on input "Regulatory / stewardship expertise" at bounding box center [317, 378] width 28 height 28
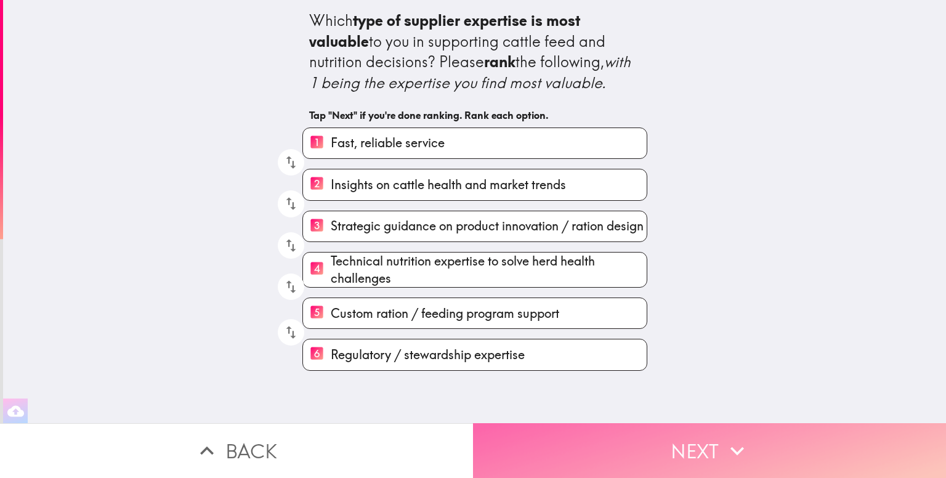
click at [702, 445] on button "Next" at bounding box center [709, 450] width 473 height 55
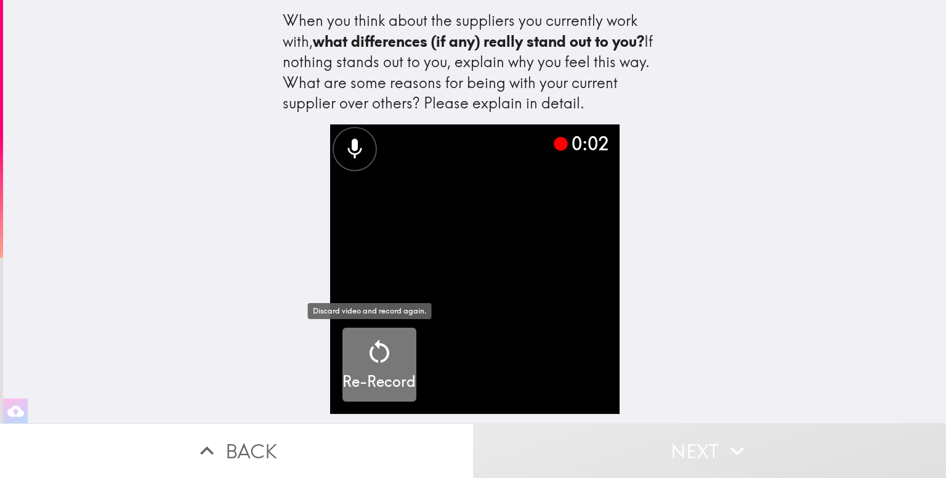
click at [381, 354] on icon "button" at bounding box center [380, 352] width 30 height 30
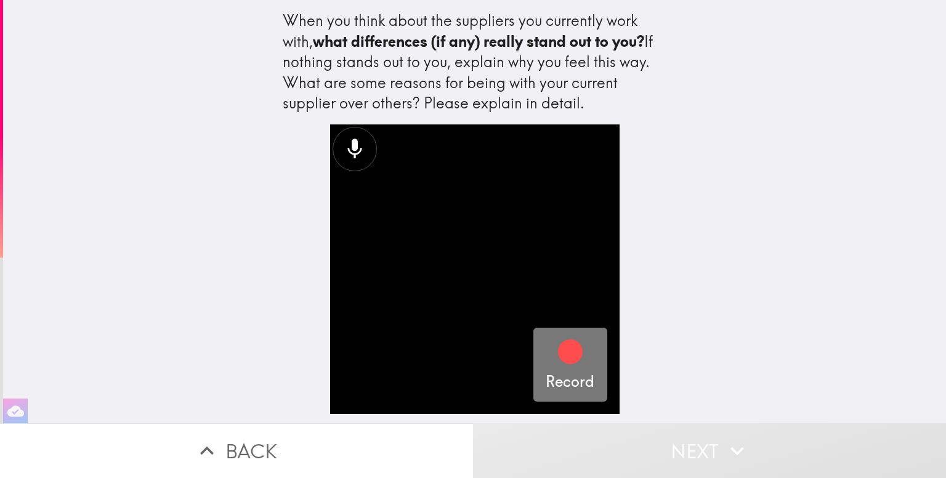
click at [560, 370] on div "button" at bounding box center [571, 354] width 30 height 35
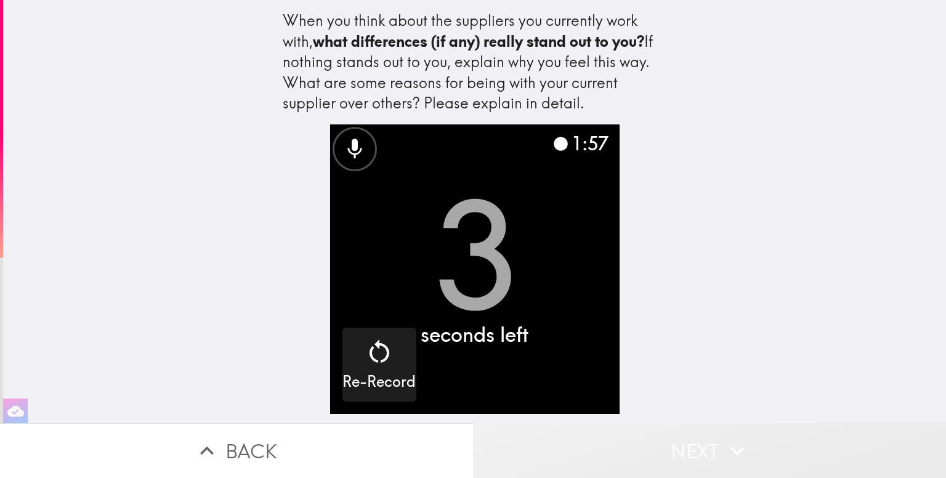
click at [718, 450] on button "Next" at bounding box center [709, 450] width 473 height 55
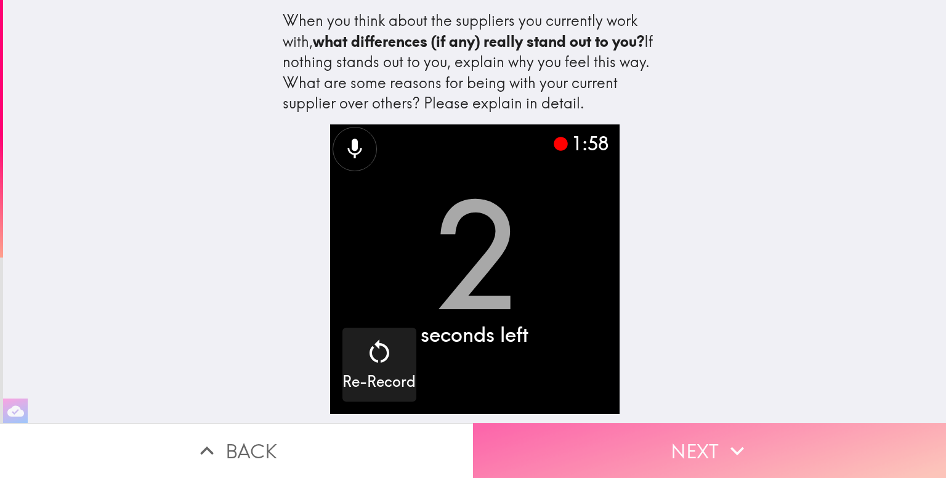
click at [718, 450] on button "Next" at bounding box center [709, 450] width 473 height 55
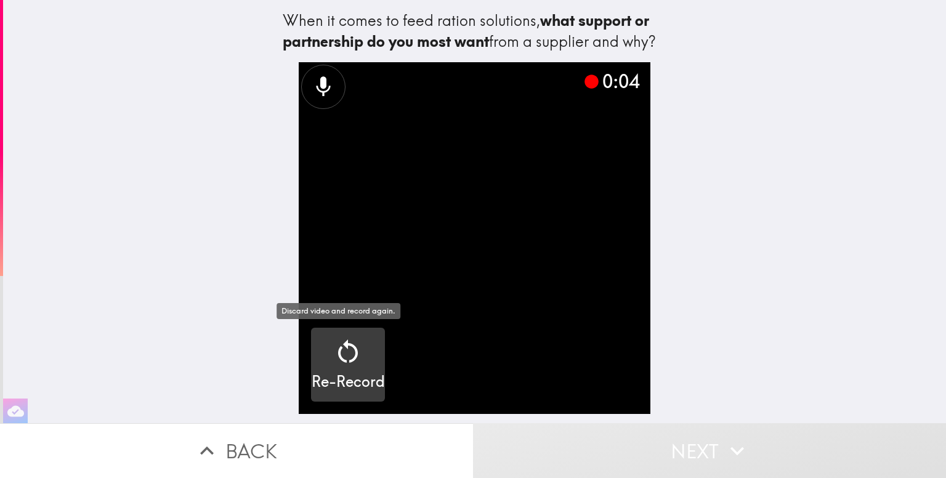
click at [345, 379] on h5 "Re-Record" at bounding box center [348, 382] width 73 height 21
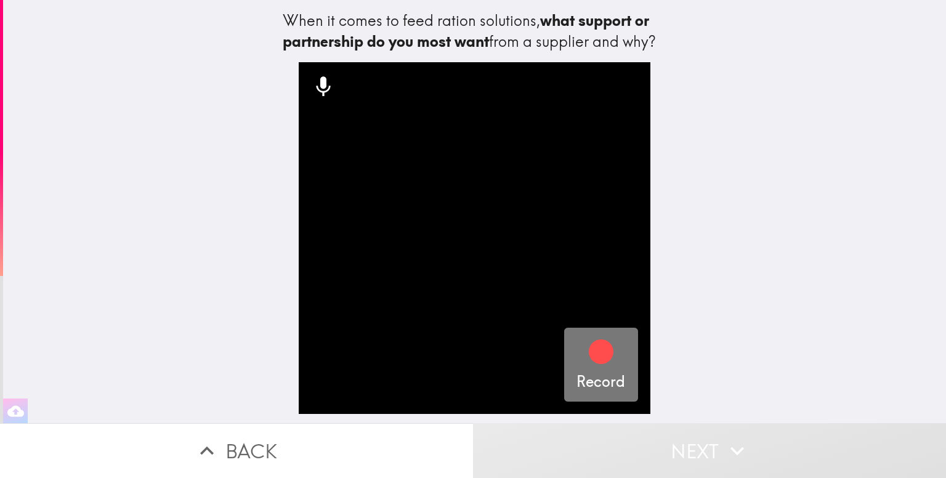
click at [608, 349] on div "Record" at bounding box center [601, 364] width 49 height 55
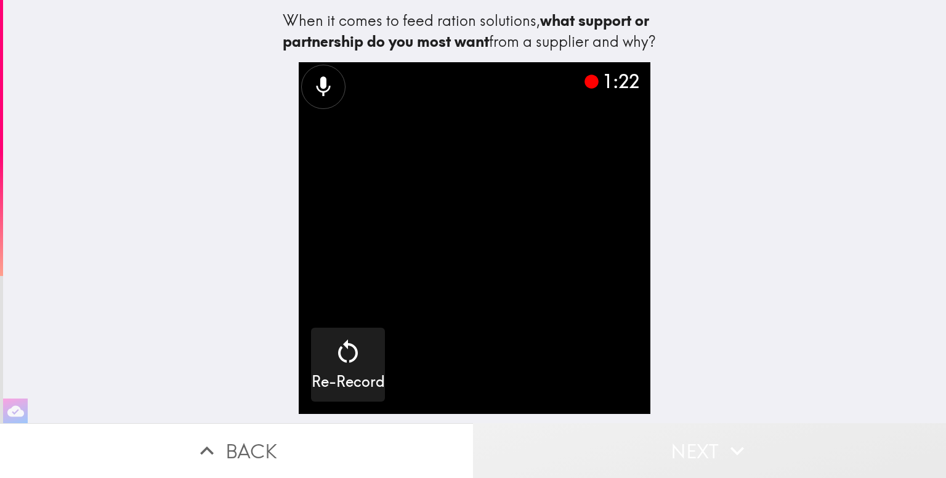
click at [759, 445] on button "Next" at bounding box center [709, 450] width 473 height 55
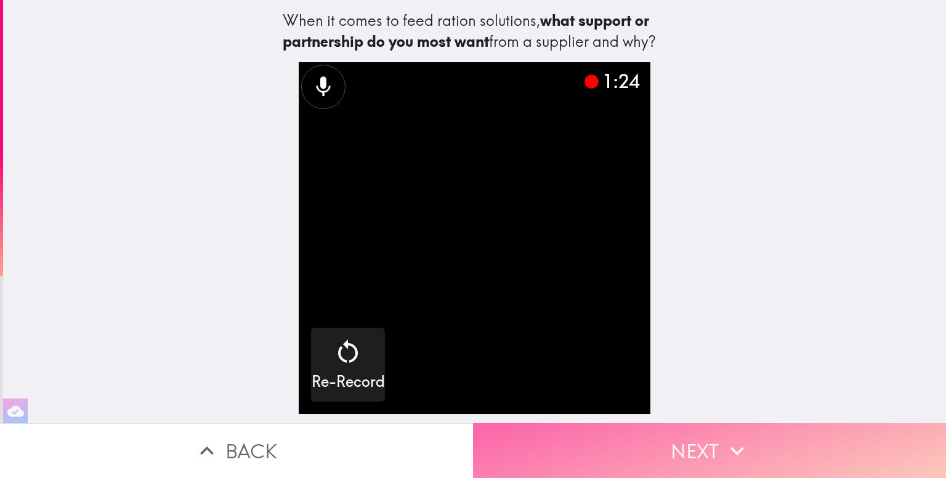
click at [741, 442] on icon "button" at bounding box center [737, 450] width 27 height 27
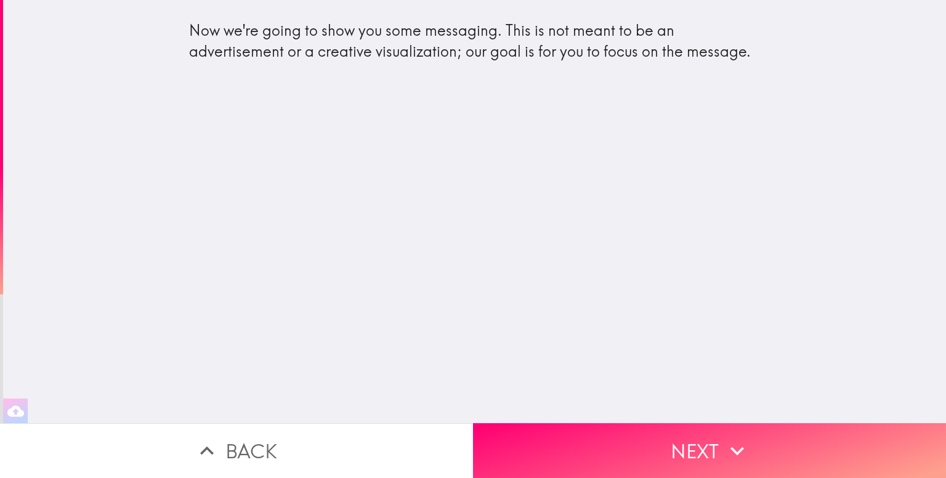
click at [460, 175] on div "Now we're going to show you some messaging. This is not meant to be an advertis…" at bounding box center [474, 211] width 943 height 423
click at [482, 174] on div "Now we're going to show you some messaging. This is not meant to be an advertis…" at bounding box center [474, 211] width 943 height 423
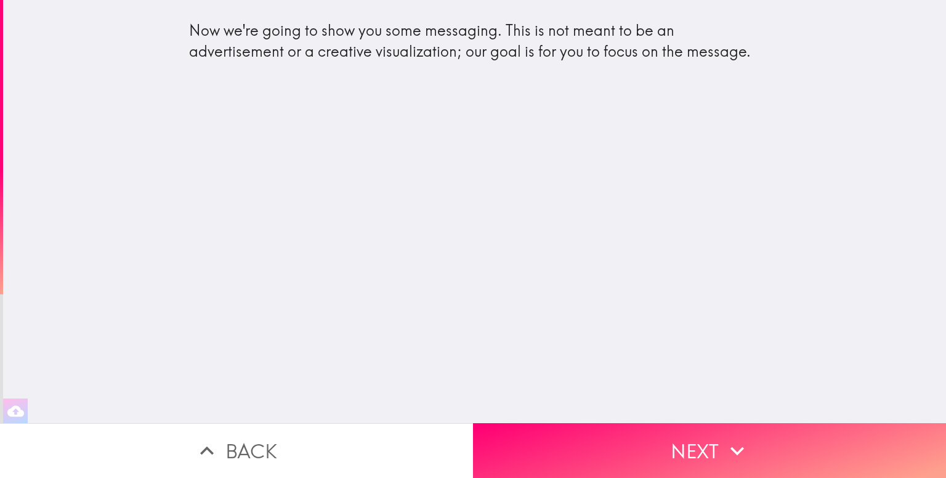
click at [482, 174] on div "Now we're going to show you some messaging. This is not meant to be an advertis…" at bounding box center [474, 211] width 943 height 423
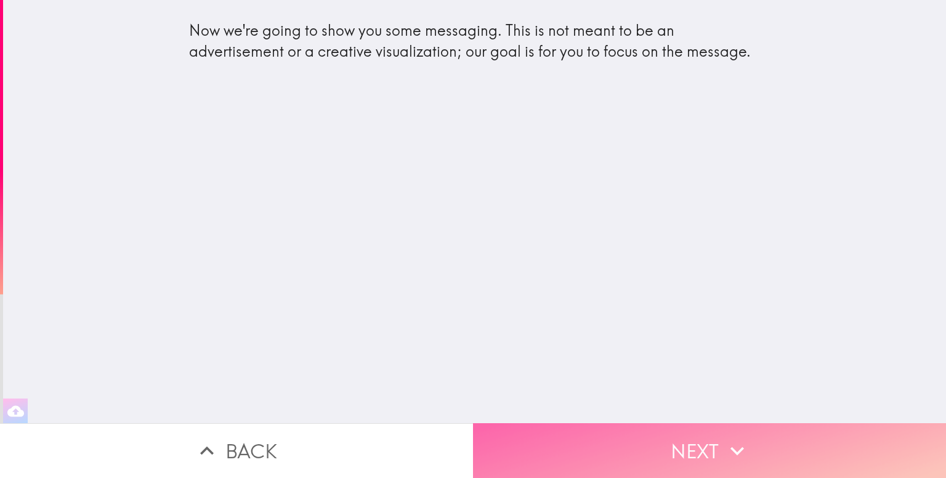
click at [711, 439] on button "Next" at bounding box center [709, 450] width 473 height 55
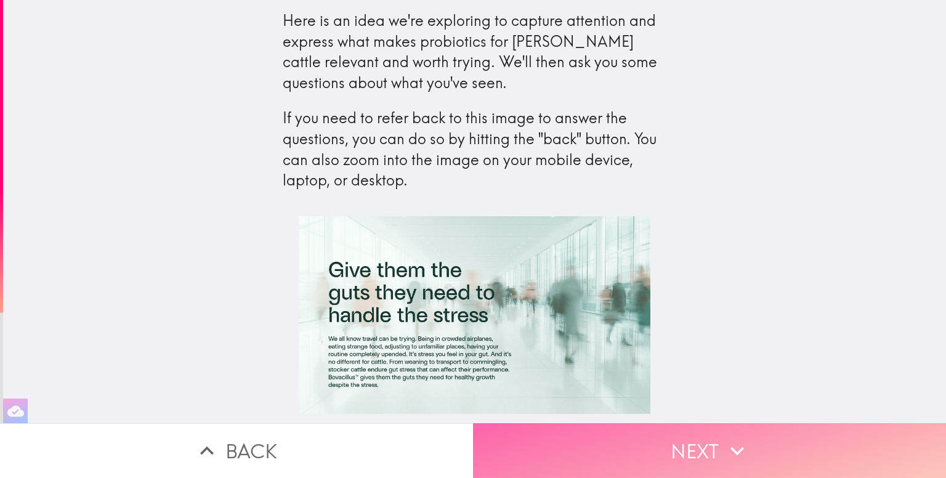
click at [702, 447] on button "Next" at bounding box center [709, 450] width 473 height 55
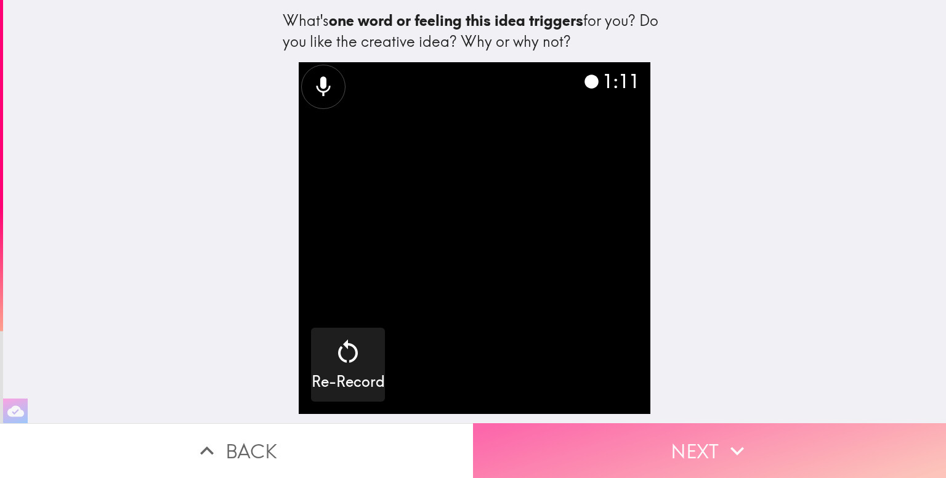
click at [740, 437] on icon "button" at bounding box center [737, 450] width 27 height 27
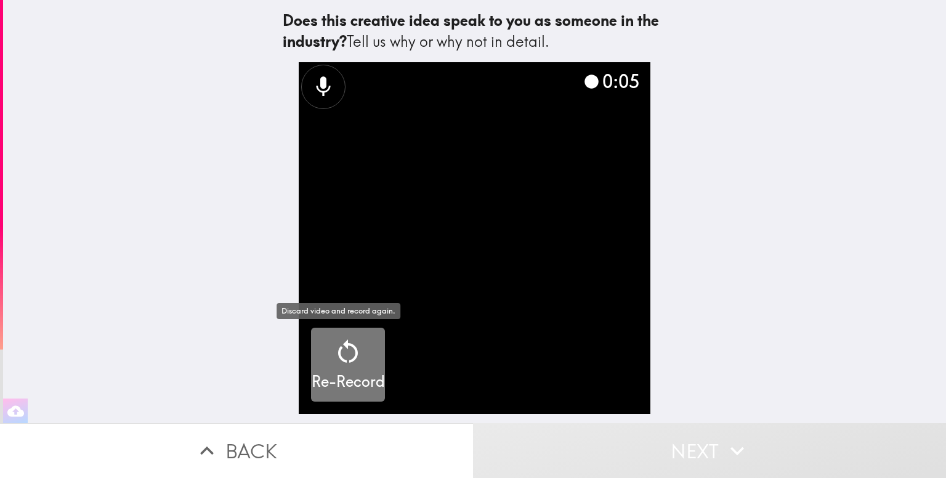
click at [352, 365] on icon "button" at bounding box center [348, 352] width 30 height 30
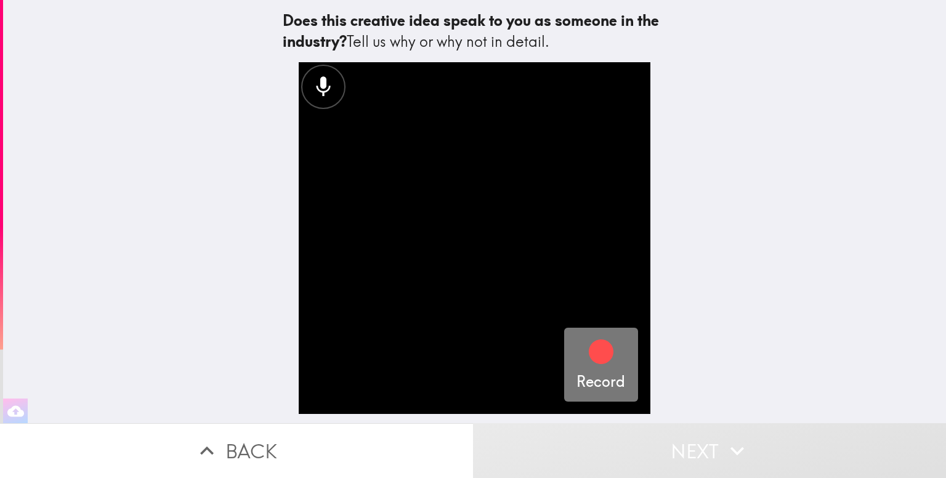
click at [600, 360] on icon "button" at bounding box center [601, 352] width 25 height 25
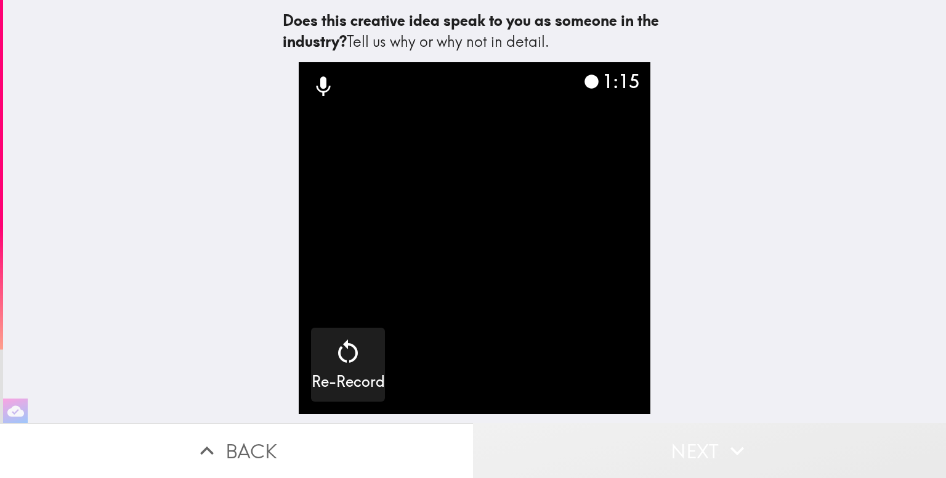
click at [701, 454] on button "Next" at bounding box center [709, 450] width 473 height 55
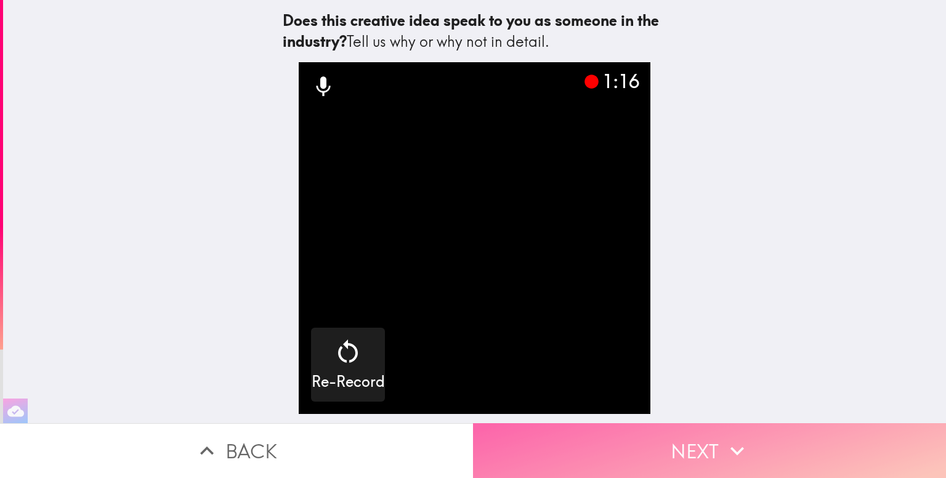
click at [707, 445] on button "Next" at bounding box center [709, 450] width 473 height 55
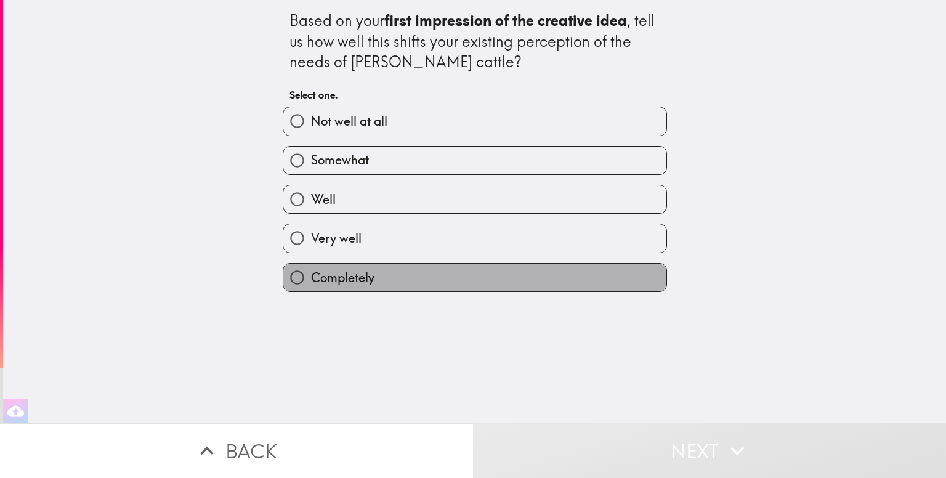
click at [335, 282] on span "Completely" at bounding box center [342, 277] width 63 height 17
click at [311, 282] on input "Completely" at bounding box center [297, 278] width 28 height 28
radio input "true"
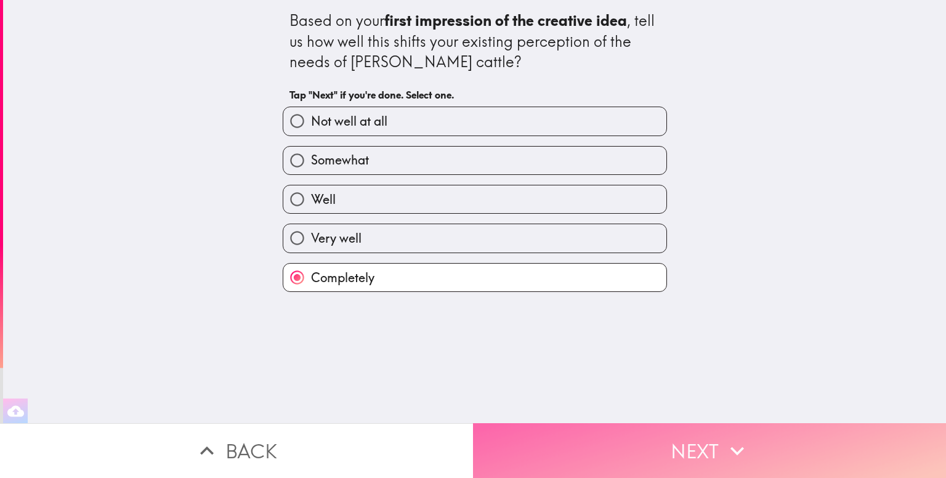
click at [693, 424] on button "Next" at bounding box center [709, 450] width 473 height 55
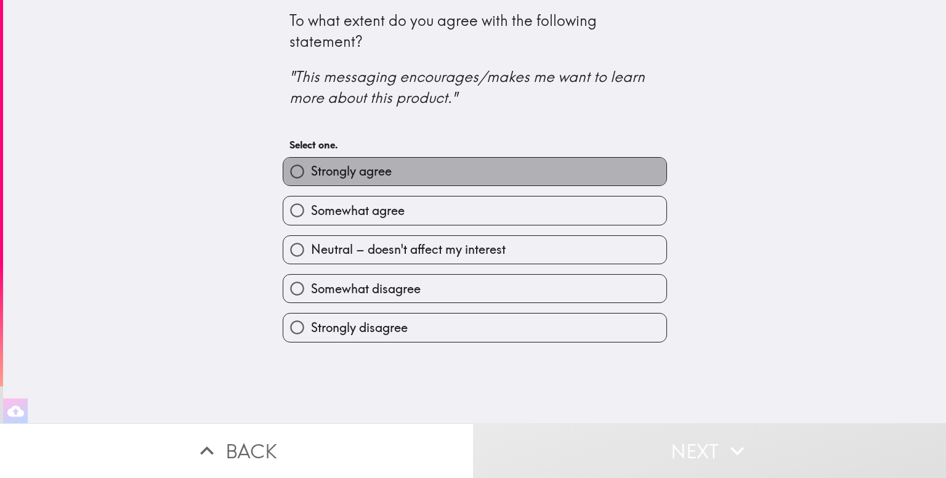
click at [473, 173] on label "Strongly agree" at bounding box center [474, 172] width 383 height 28
click at [311, 173] on input "Strongly agree" at bounding box center [297, 172] width 28 height 28
radio input "true"
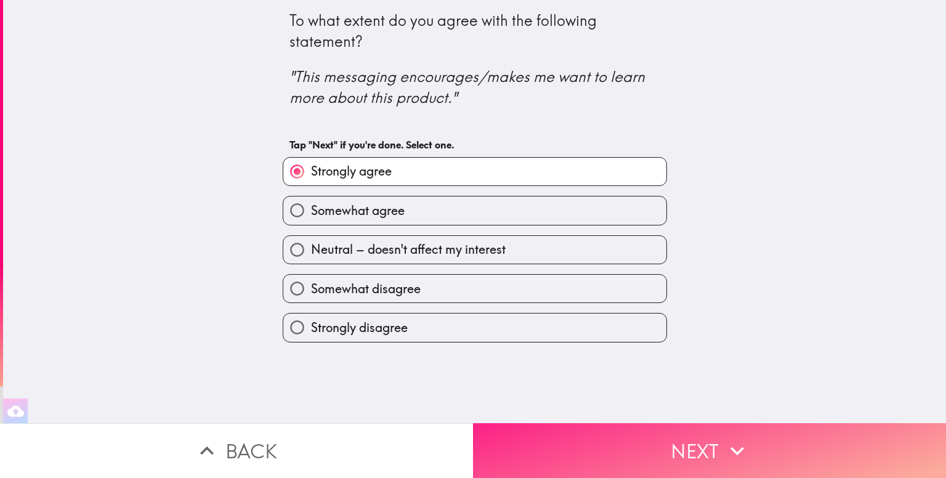
click at [688, 423] on button "Next" at bounding box center [709, 450] width 473 height 55
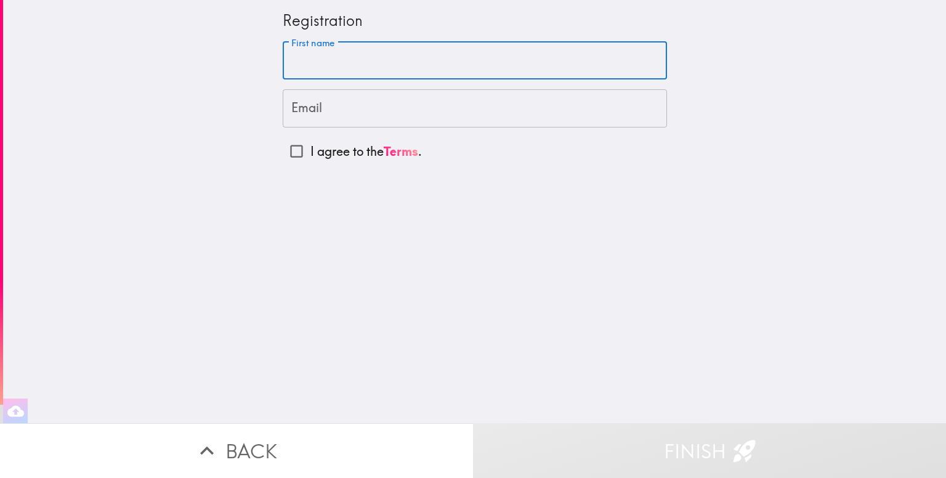
click at [314, 68] on input "First name" at bounding box center [475, 61] width 384 height 38
type input "c"
type input "[PERSON_NAME]"
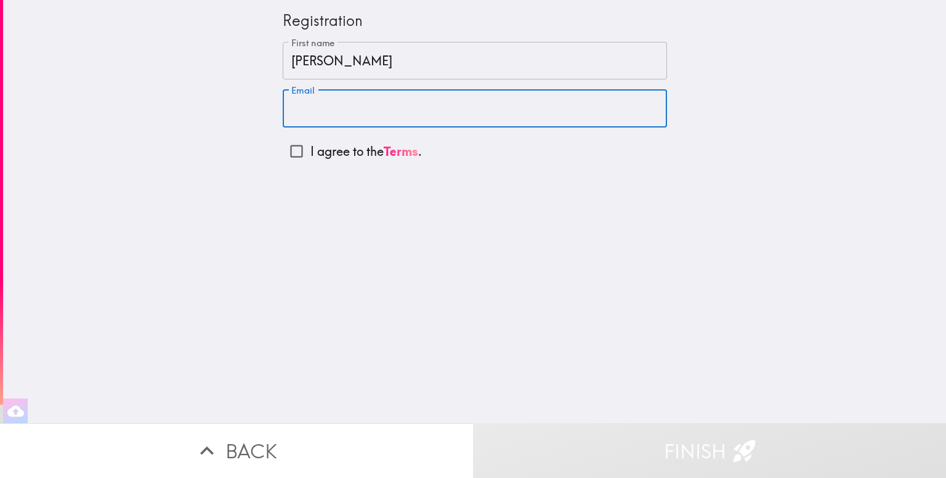
click at [312, 119] on input "Email" at bounding box center [475, 108] width 384 height 38
paste input "[EMAIL_ADDRESS][DOMAIN_NAME]"
type input "[EMAIL_ADDRESS][DOMAIN_NAME]"
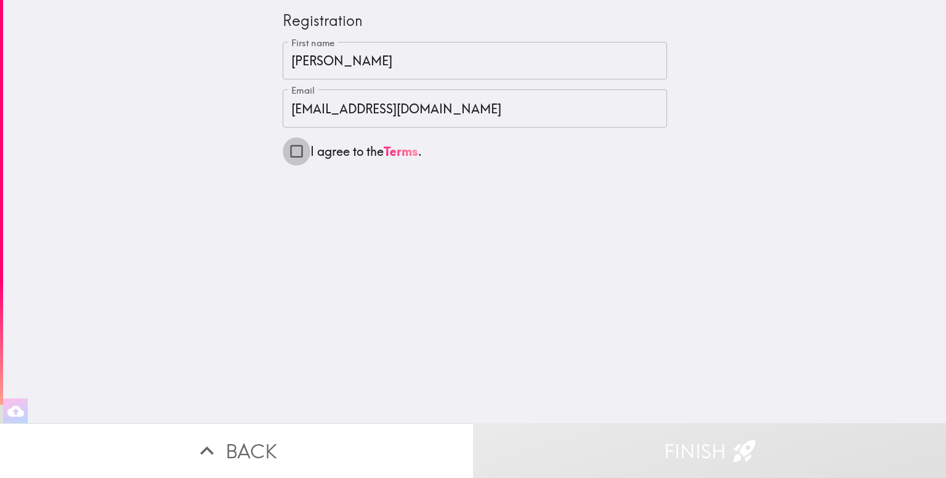
click at [283, 147] on input "I agree to the Terms ." at bounding box center [297, 151] width 28 height 28
checkbox input "true"
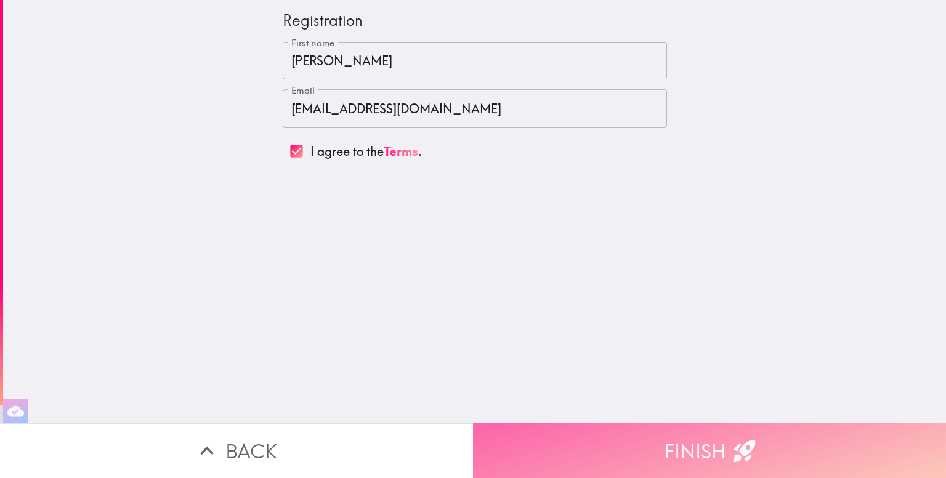
click at [713, 437] on button "Finish" at bounding box center [709, 450] width 473 height 55
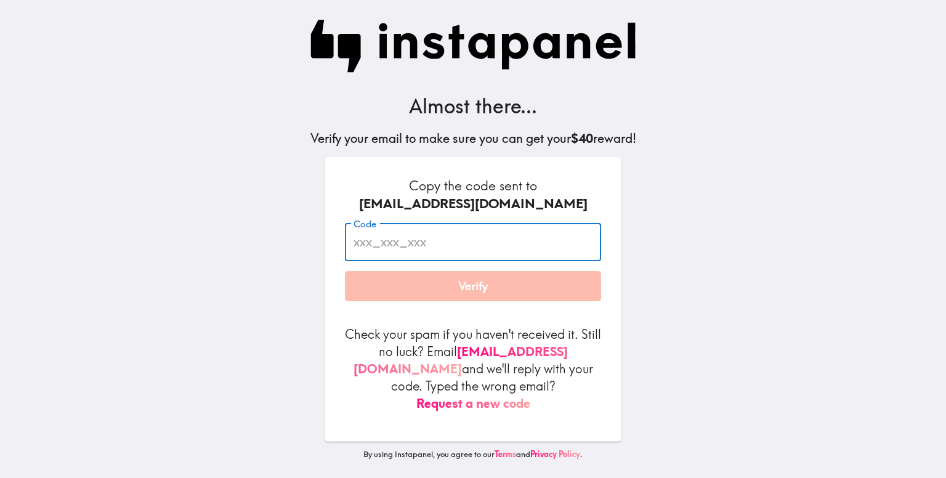
click at [500, 258] on input "Code" at bounding box center [473, 242] width 256 height 38
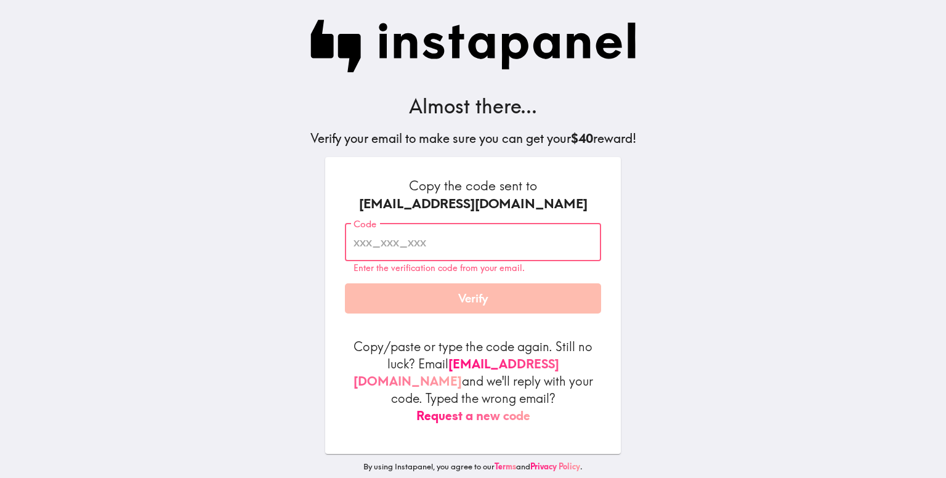
click at [487, 250] on input "Code" at bounding box center [473, 242] width 256 height 38
paste input "UrD_Fay_G5A"
type input "UrD_Fay_G5A"
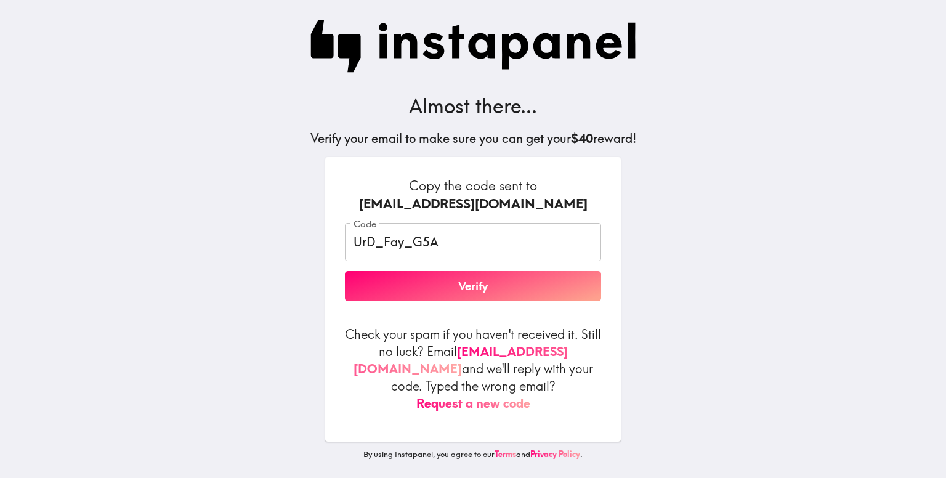
click at [629, 239] on div "Almost there... Verify your email to make sure you can get your $40 reward! Cop…" at bounding box center [473, 239] width 394 height 478
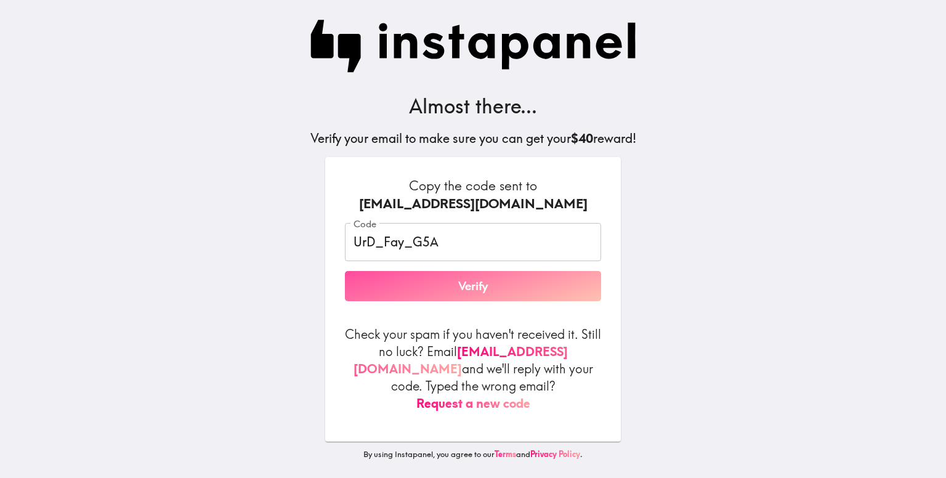
click at [489, 286] on button "Verify" at bounding box center [473, 286] width 256 height 31
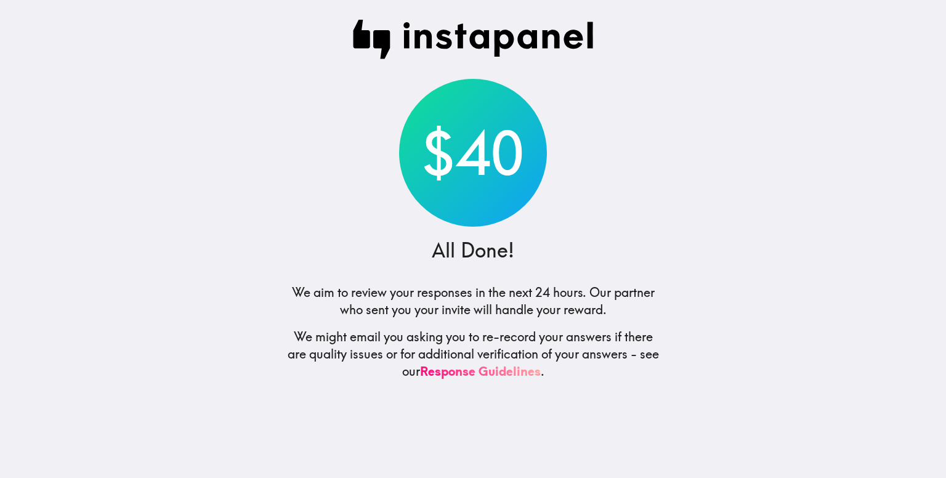
click at [598, 198] on div "$40 All Done! We aim to review your responses in the next 24 hours. Our partner…" at bounding box center [473, 239] width 394 height 478
